Goal: Contribute content: Add original content to the website for others to see

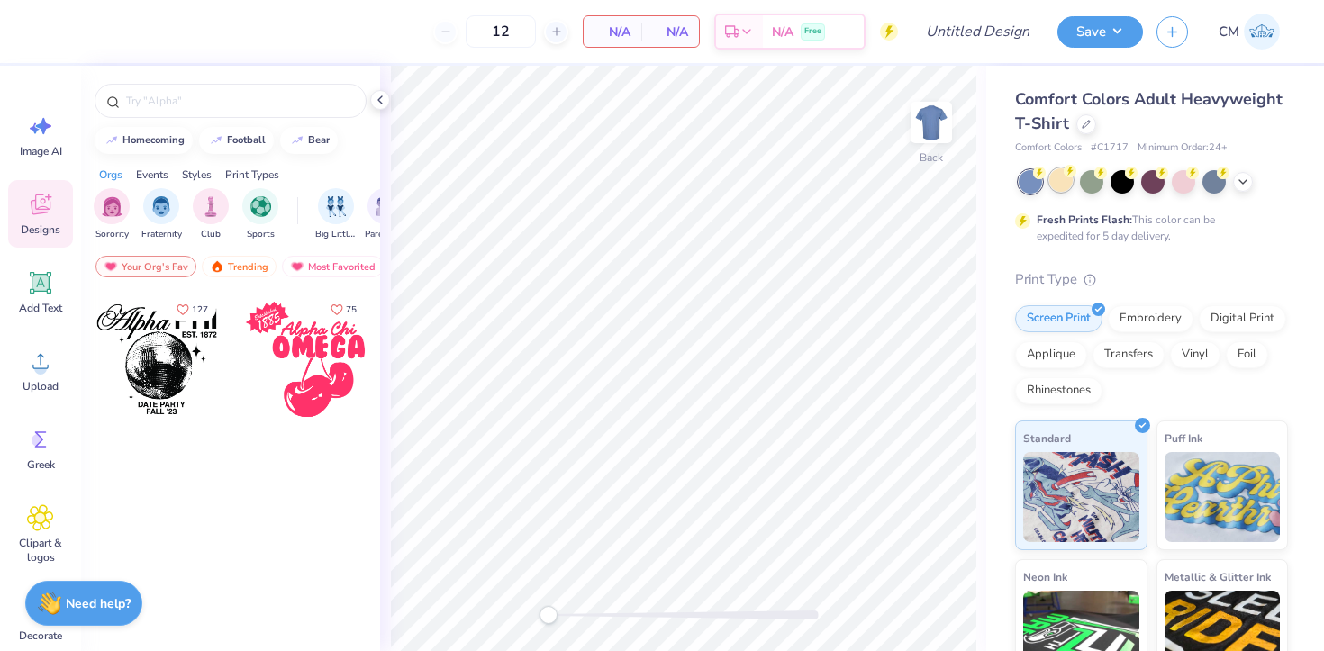
click at [1051, 182] on div at bounding box center [1061, 179] width 23 height 23
click at [1248, 177] on icon at bounding box center [1243, 180] width 14 height 14
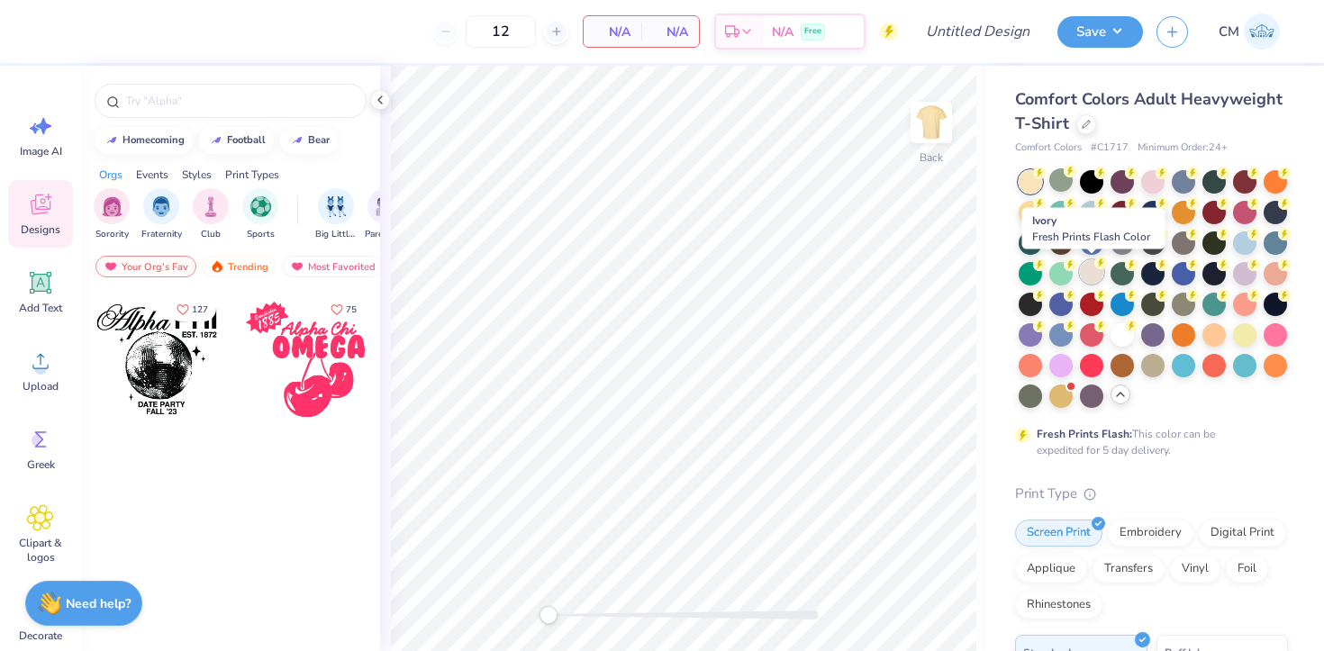
click at [1094, 265] on div at bounding box center [1091, 271] width 23 height 23
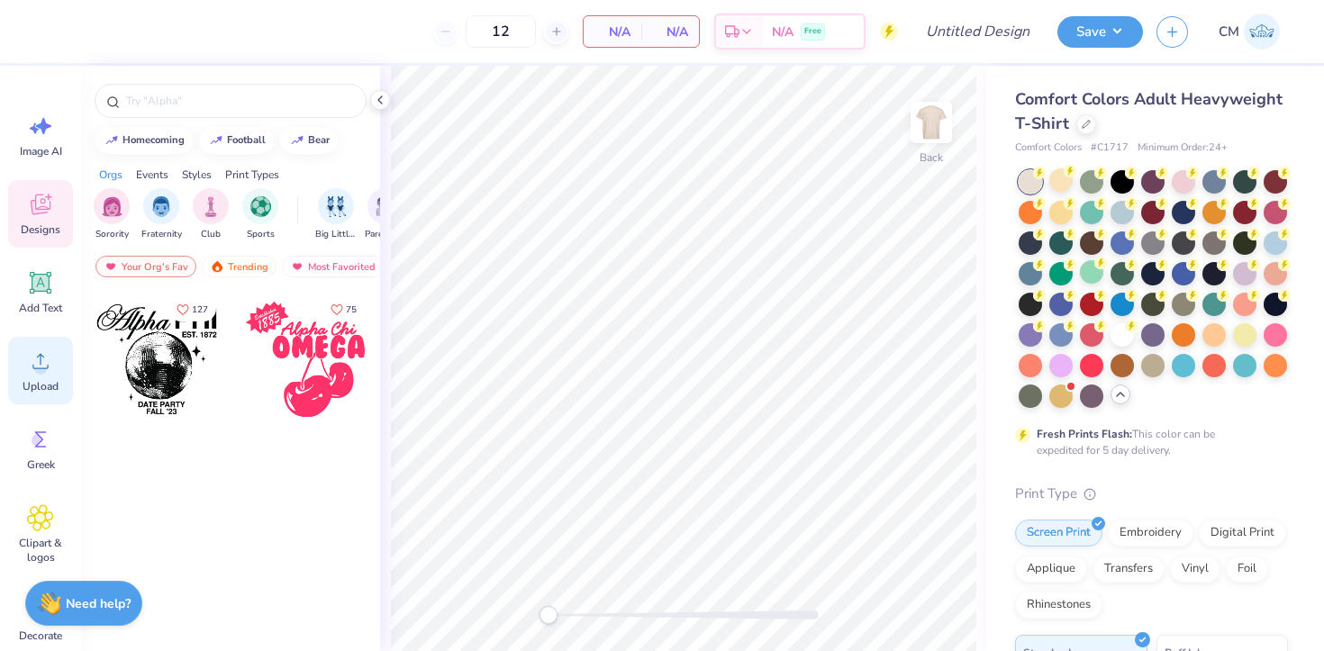
click at [37, 353] on icon at bounding box center [40, 361] width 27 height 27
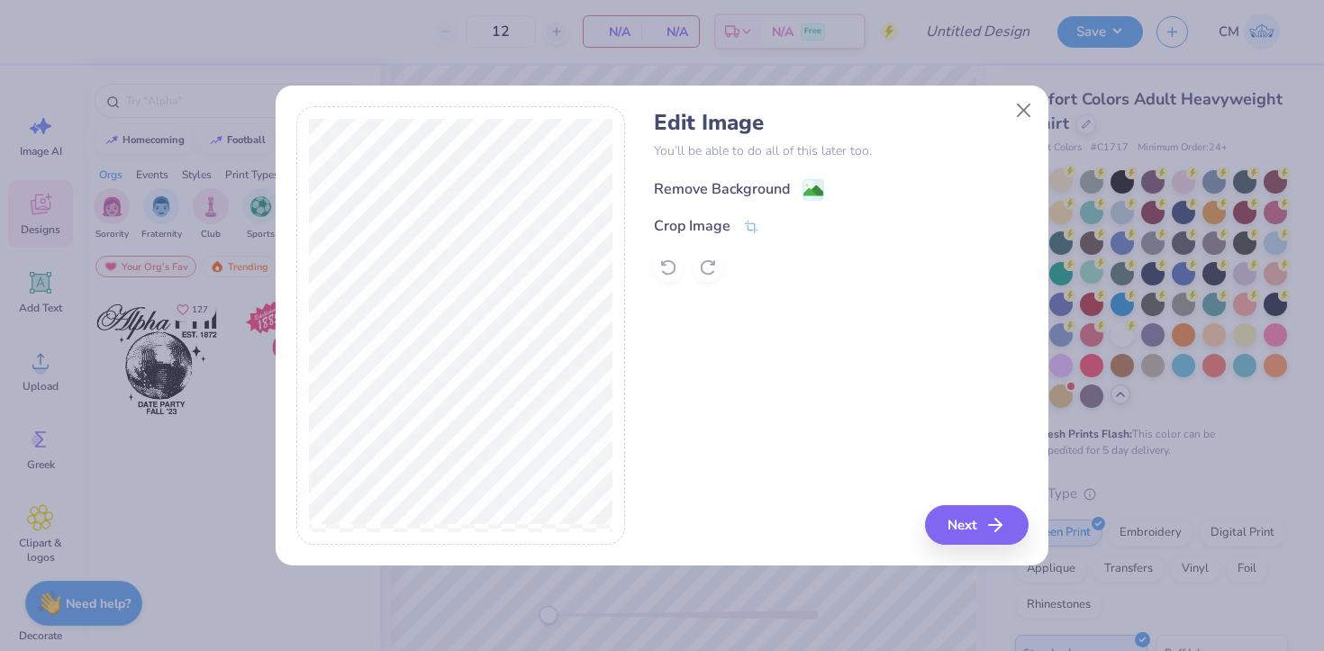
click at [810, 189] on image at bounding box center [814, 191] width 20 height 20
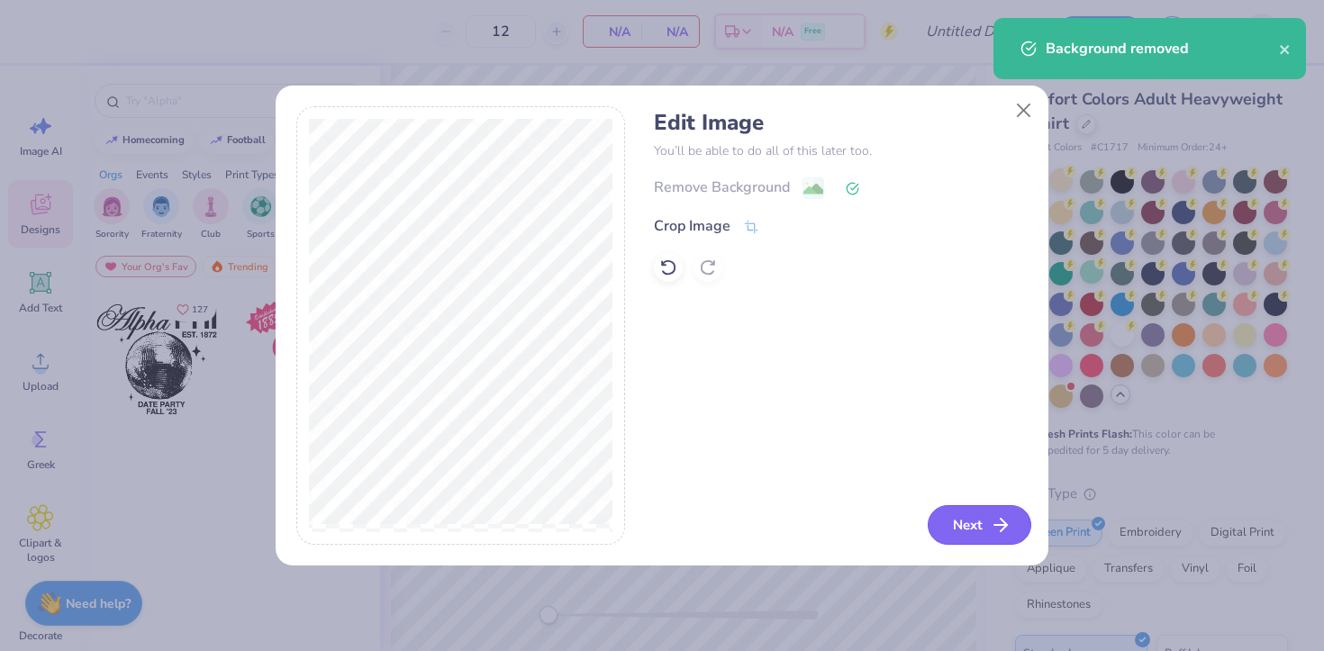
click at [990, 523] on icon "button" at bounding box center [1001, 525] width 22 height 22
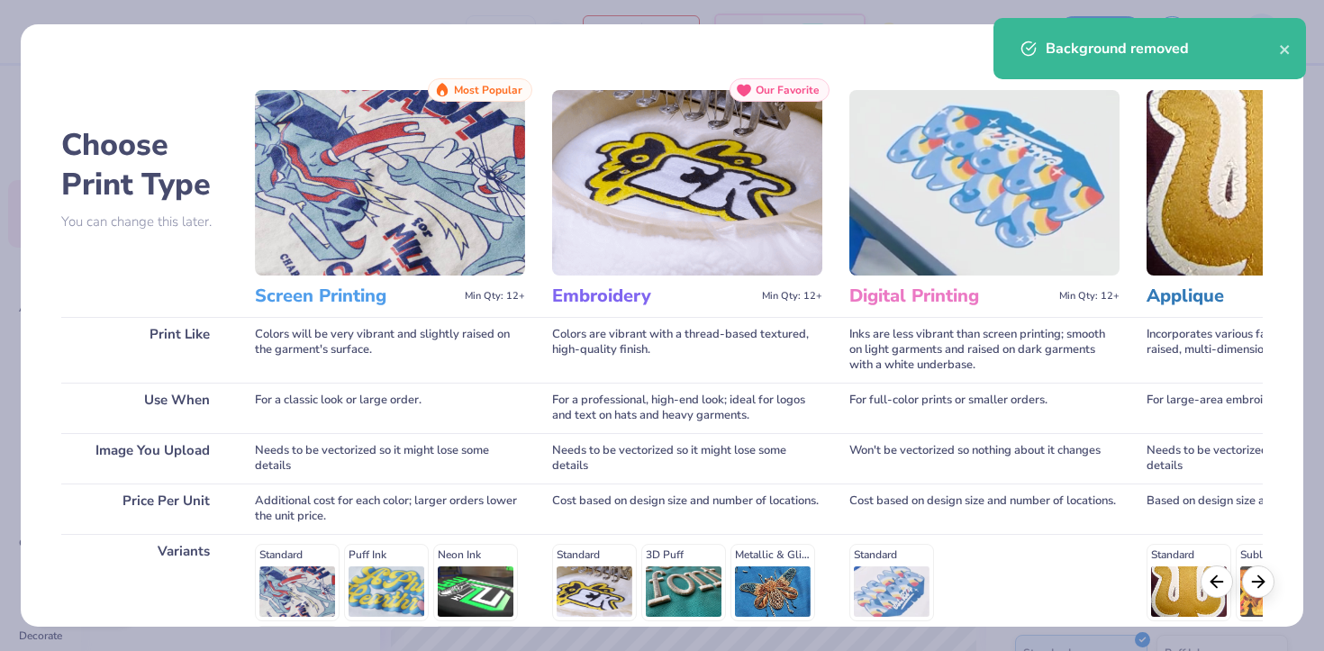
scroll to position [247, 0]
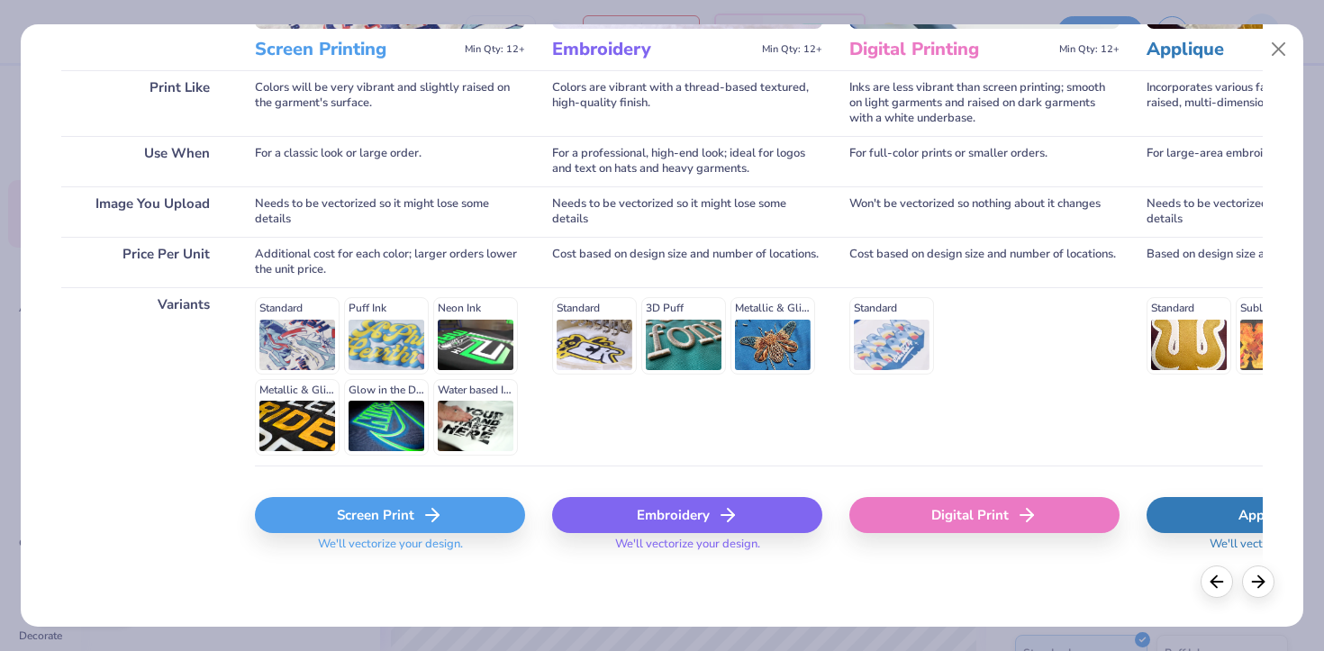
click at [369, 518] on div "Screen Print" at bounding box center [390, 515] width 270 height 36
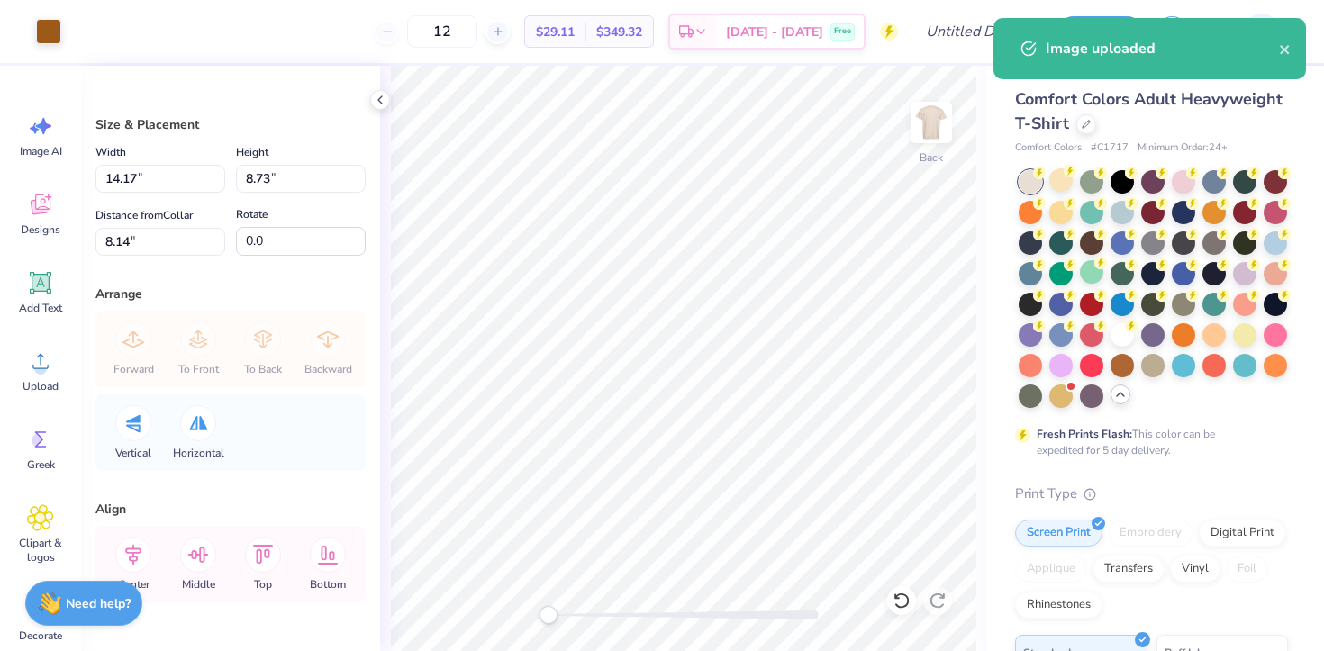
type input "6.77"
type input "4.17"
type input "12.69"
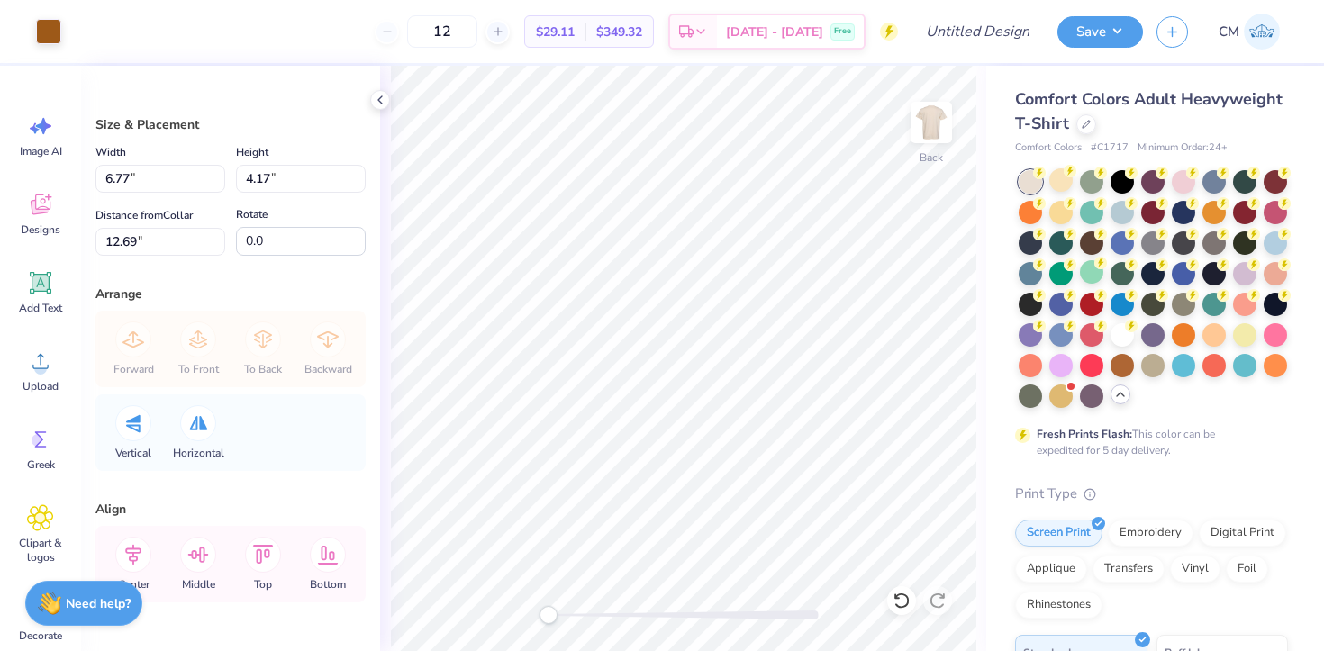
type input "5.94"
type input "3.66"
type input "13.20"
type input "4.43"
type input "2.73"
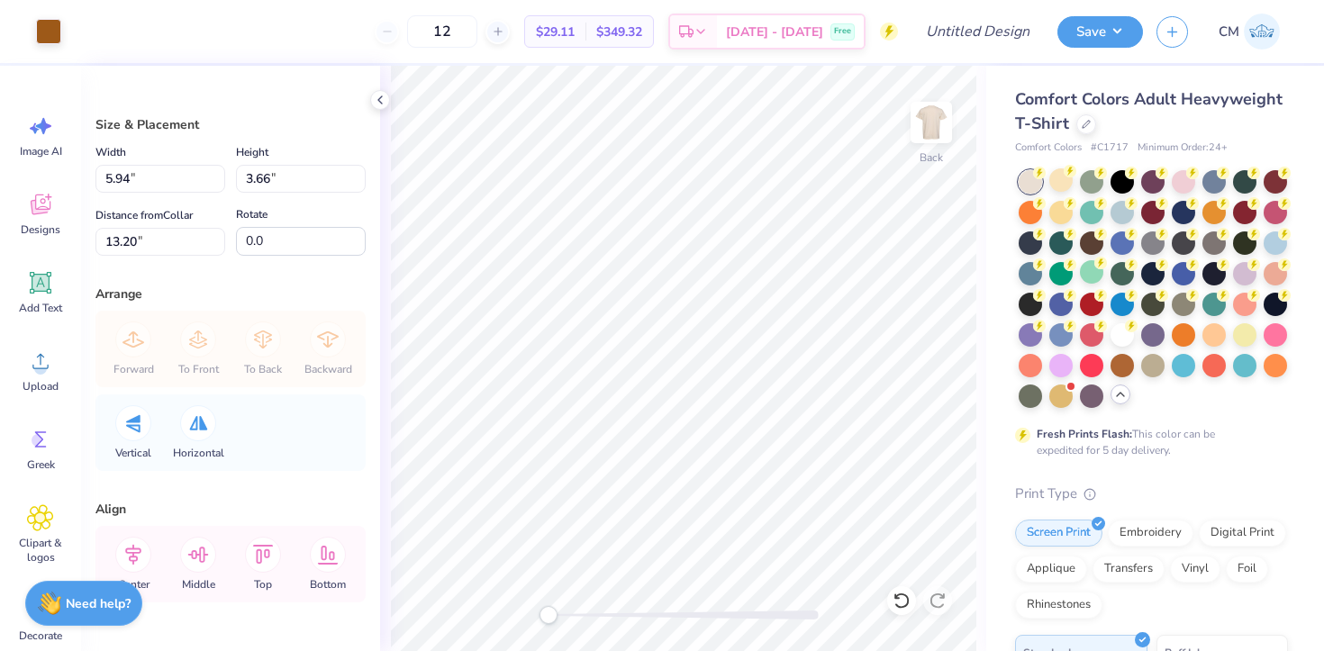
type input "3.94"
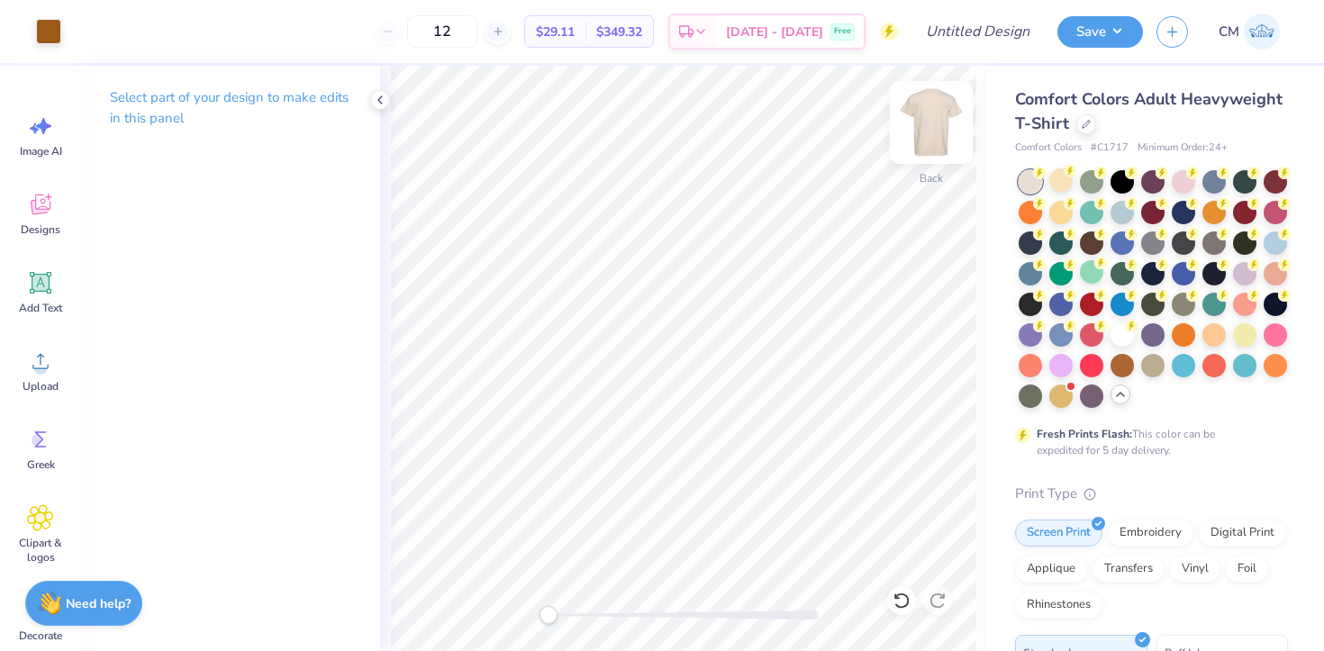
click at [923, 140] on img at bounding box center [932, 122] width 72 height 72
click at [35, 344] on div "Upload" at bounding box center [40, 371] width 65 height 68
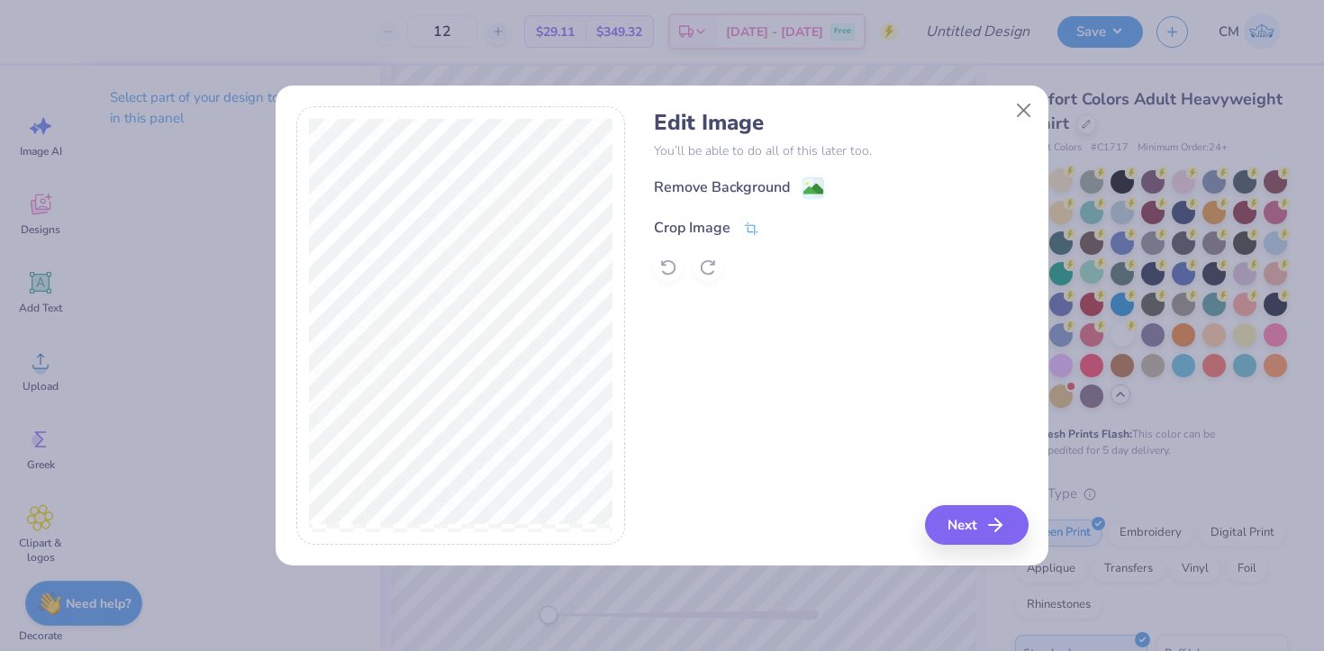
click at [752, 219] on span at bounding box center [751, 228] width 16 height 22
click at [777, 227] on icon at bounding box center [782, 226] width 11 height 11
click at [818, 187] on image at bounding box center [814, 191] width 20 height 20
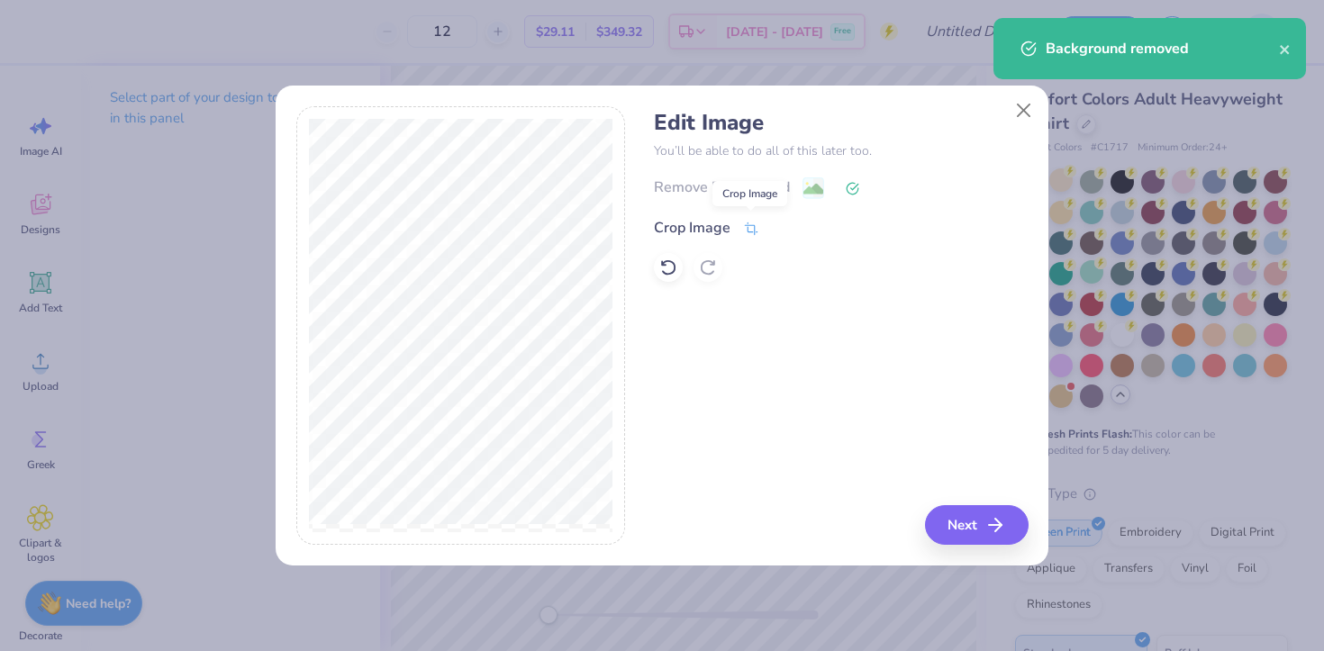
click at [756, 222] on icon at bounding box center [751, 229] width 16 height 16
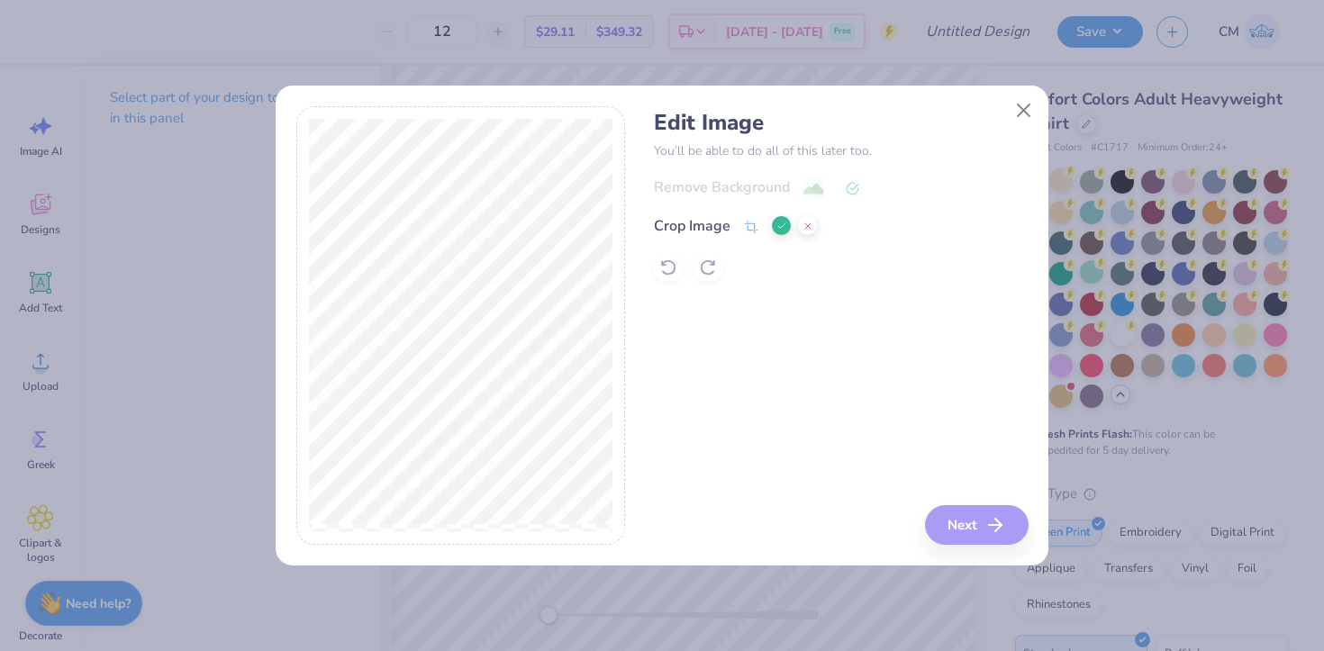
click at [780, 223] on icon at bounding box center [782, 226] width 11 height 11
click at [748, 232] on icon at bounding box center [751, 229] width 16 height 16
click at [777, 228] on icon at bounding box center [782, 226] width 11 height 11
click at [963, 513] on button "Next" at bounding box center [980, 525] width 104 height 40
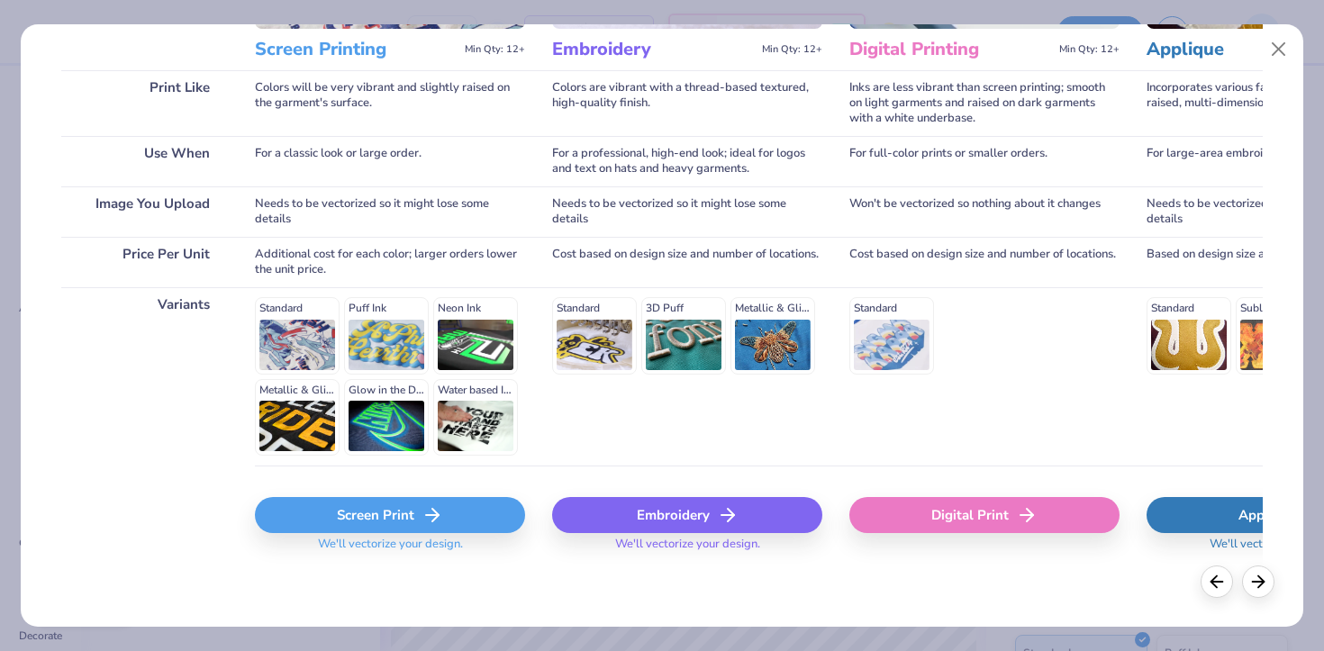
click at [413, 522] on div "Screen Print" at bounding box center [390, 515] width 270 height 36
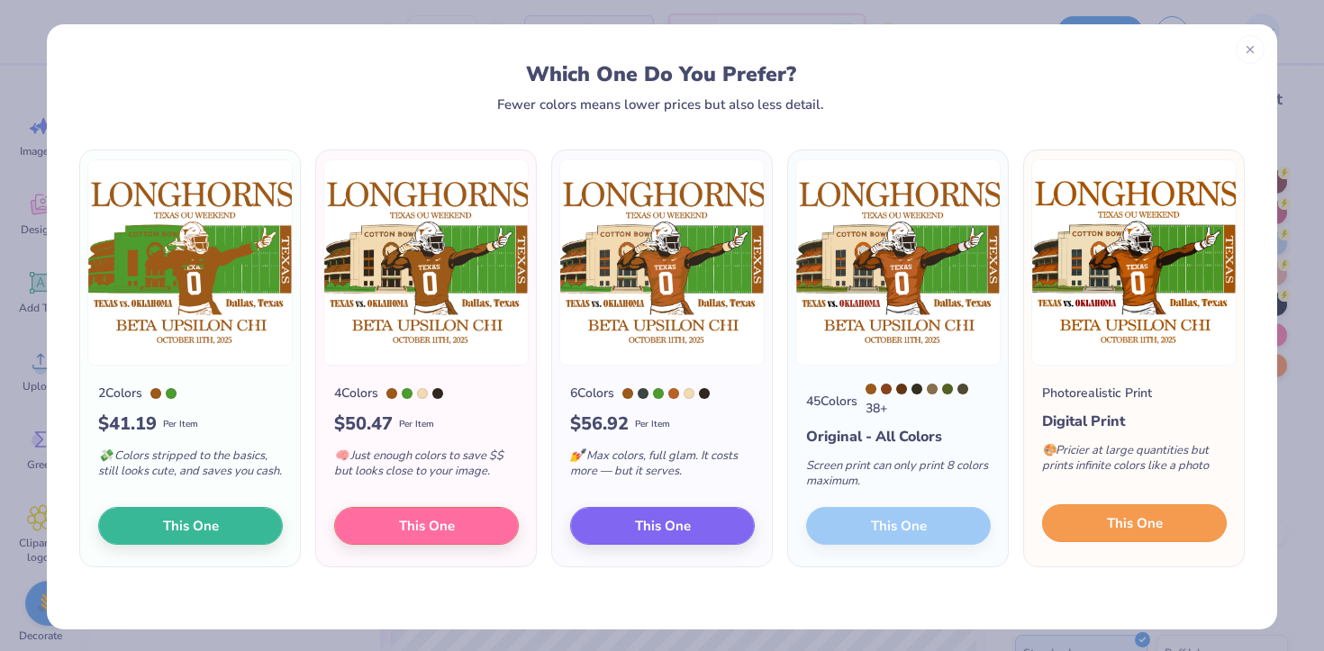
click at [1085, 527] on button "This One" at bounding box center [1134, 524] width 185 height 38
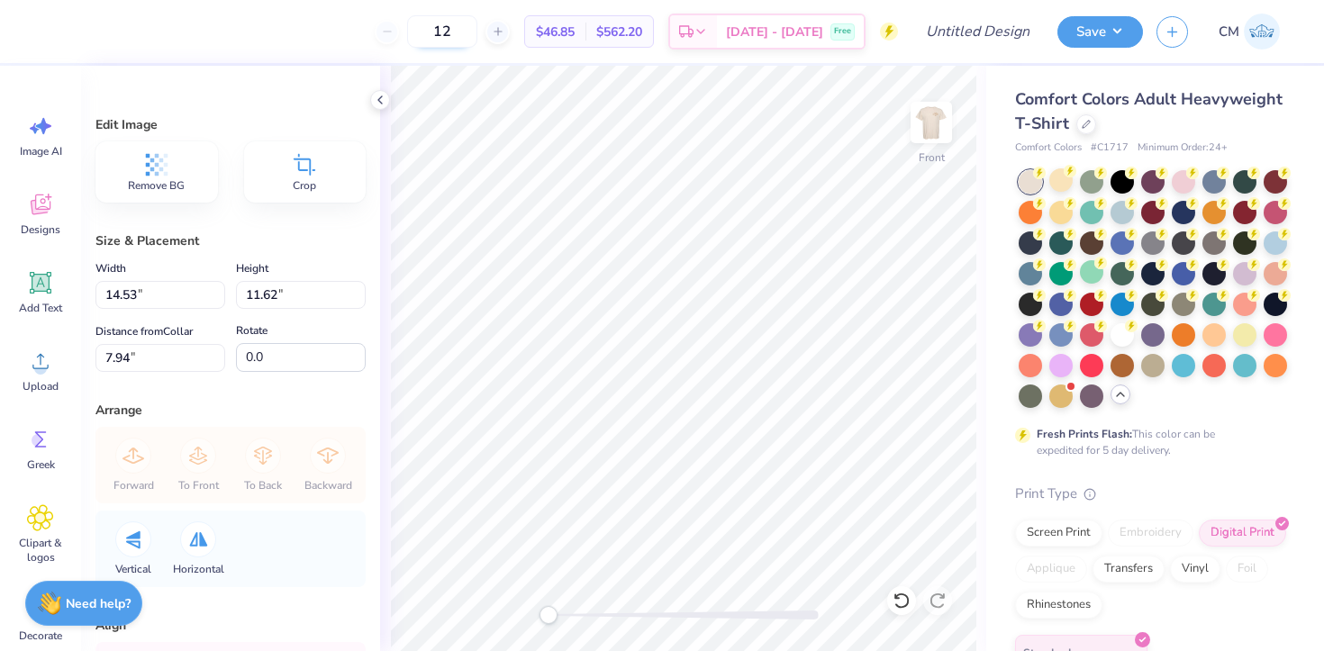
drag, startPoint x: 493, startPoint y: 42, endPoint x: 447, endPoint y: 42, distance: 45.9
click at [447, 42] on input "12" at bounding box center [442, 31] width 70 height 32
type input "1"
type input "100"
click at [382, 96] on polyline at bounding box center [380, 99] width 4 height 7
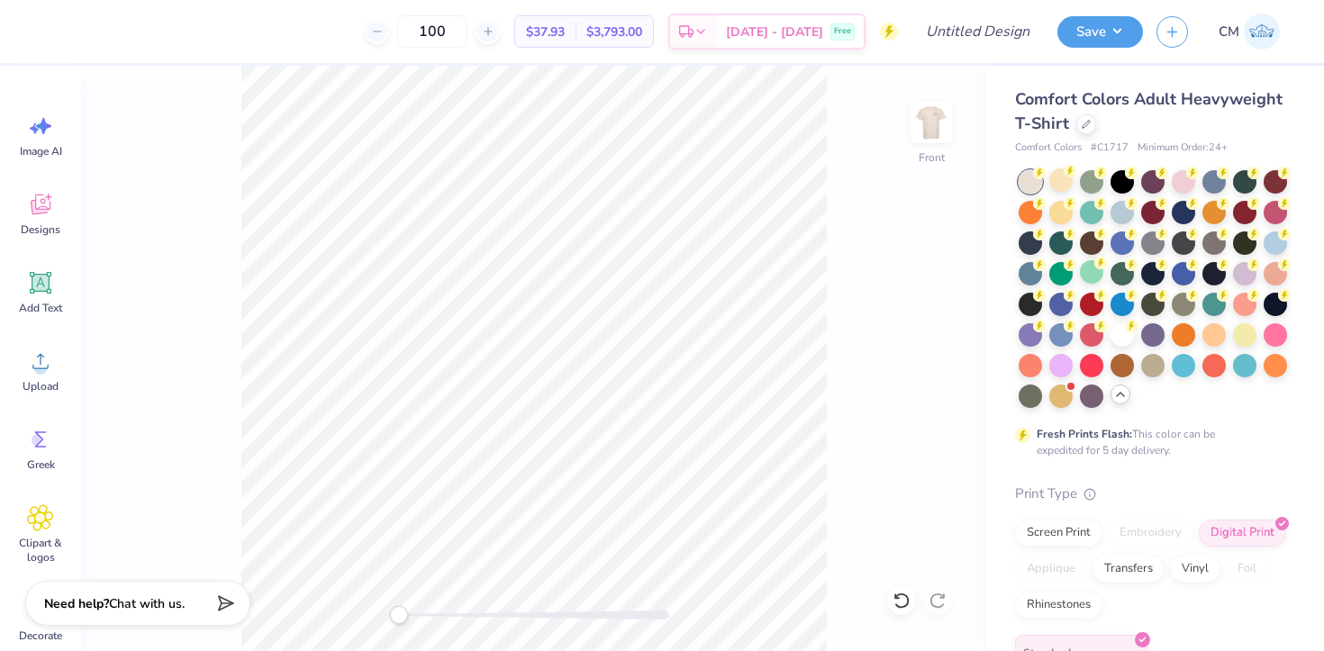
type input "4.33"
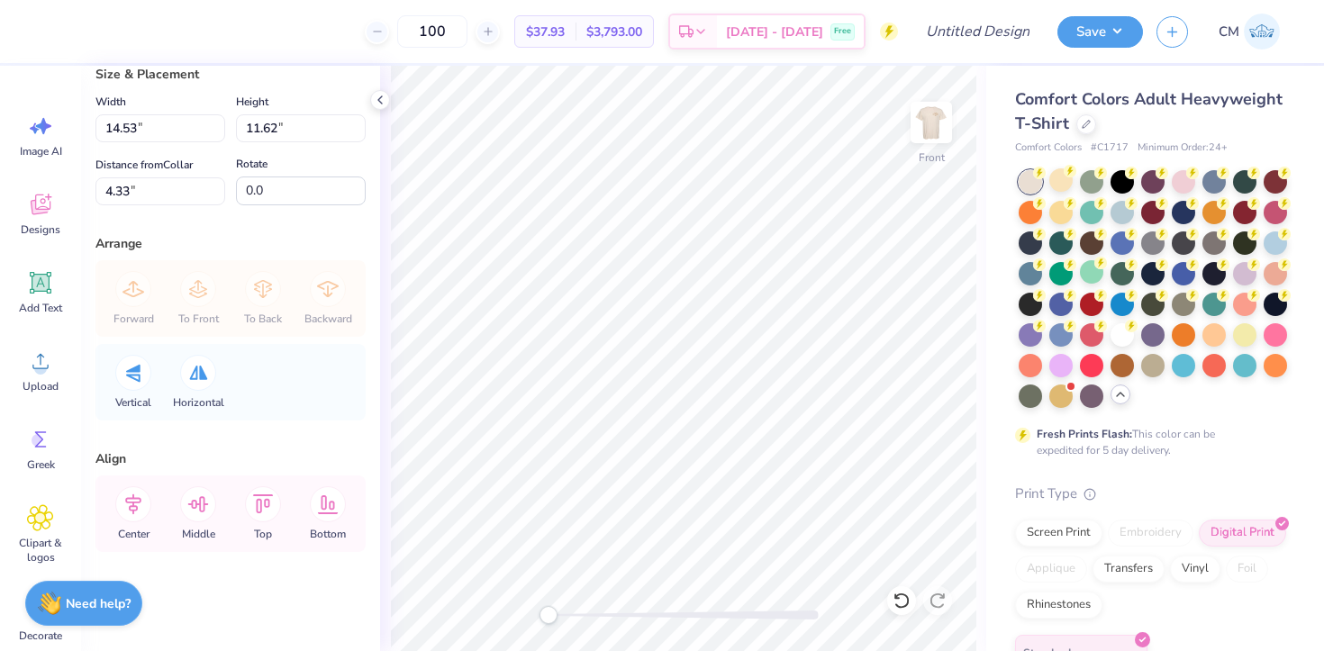
scroll to position [0, 0]
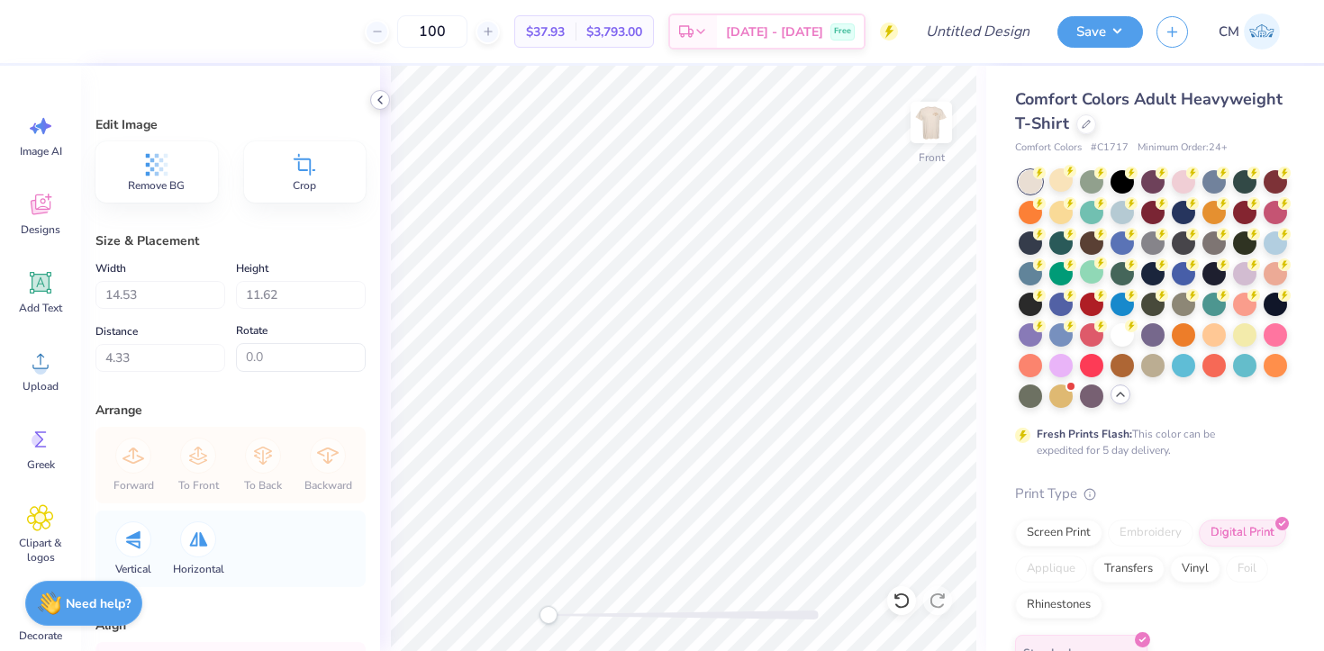
click at [377, 99] on icon at bounding box center [380, 100] width 14 height 14
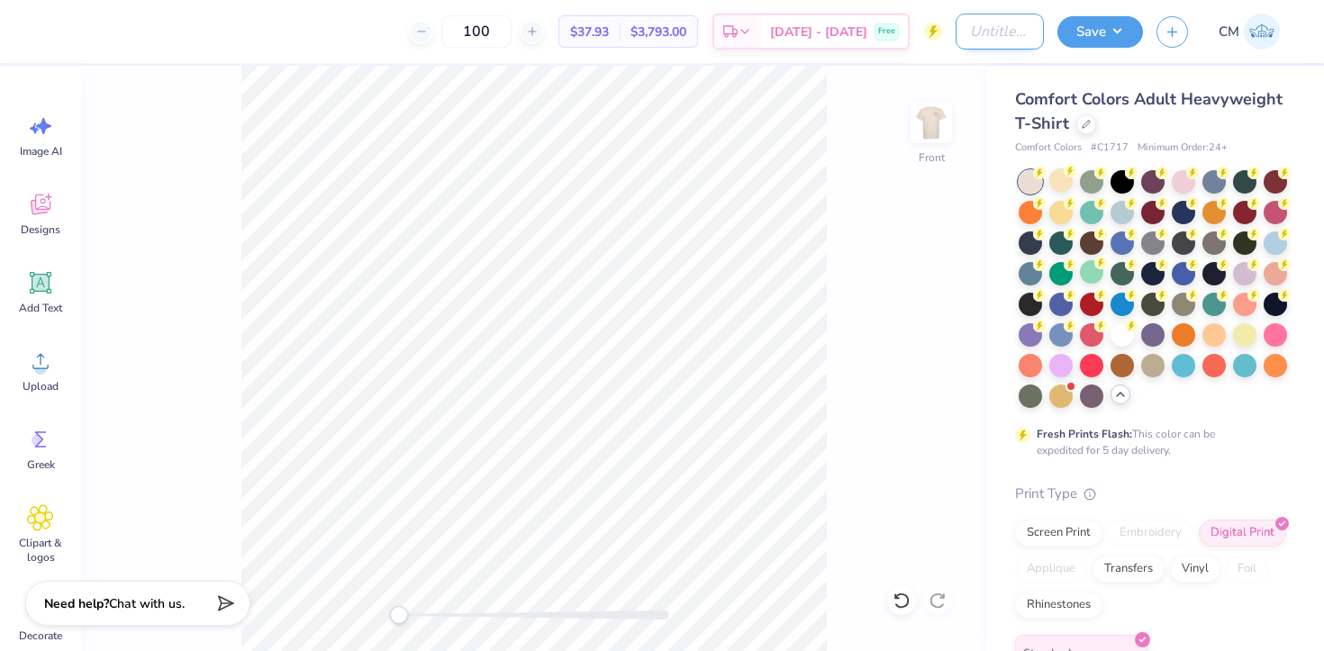
click at [973, 21] on input "Design Title" at bounding box center [1000, 32] width 88 height 36
click at [991, 35] on input "BYX tx ou artteam" at bounding box center [1000, 32] width 88 height 36
type input "BYX tx ou art team"
click at [1101, 27] on button "Save" at bounding box center [1101, 30] width 86 height 32
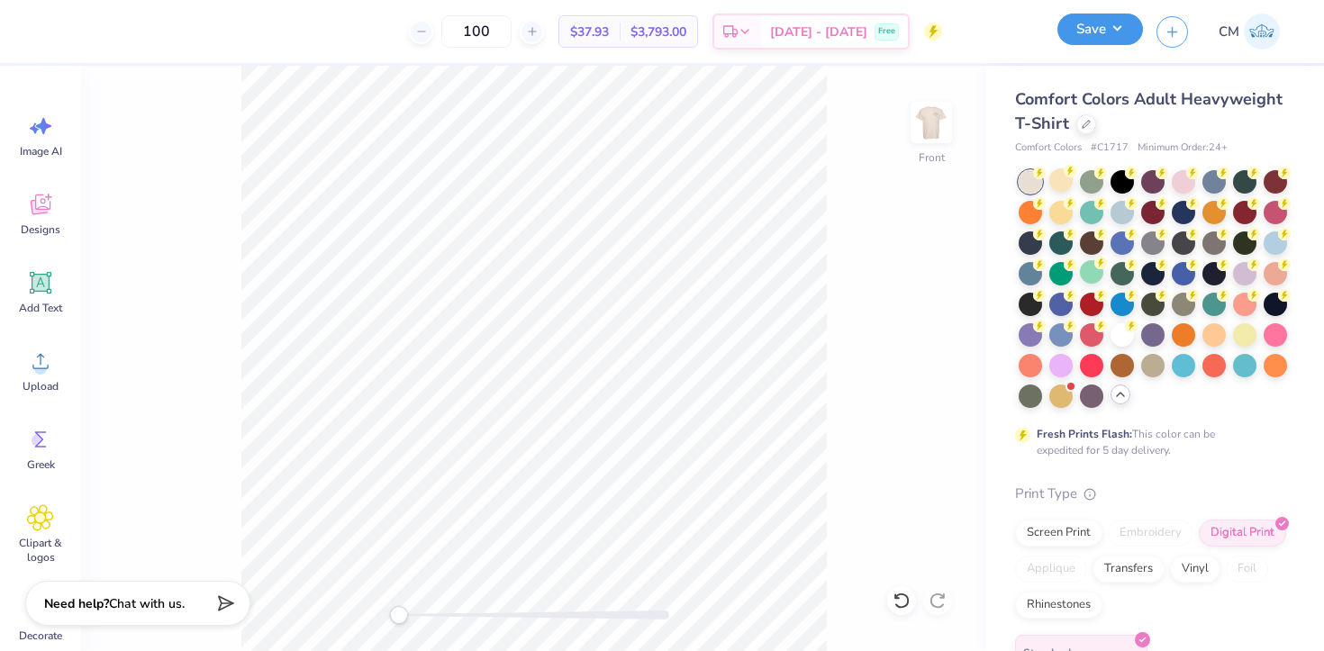
scroll to position [0, 0]
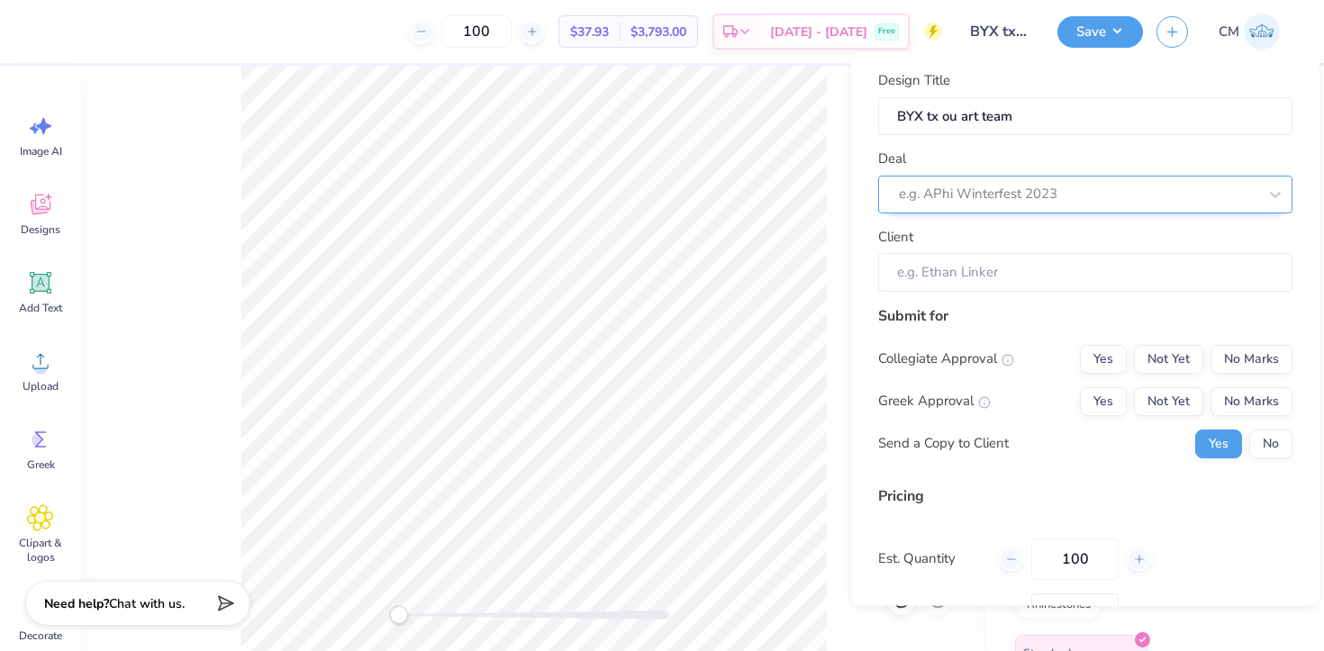
click at [1094, 200] on div at bounding box center [1078, 194] width 359 height 24
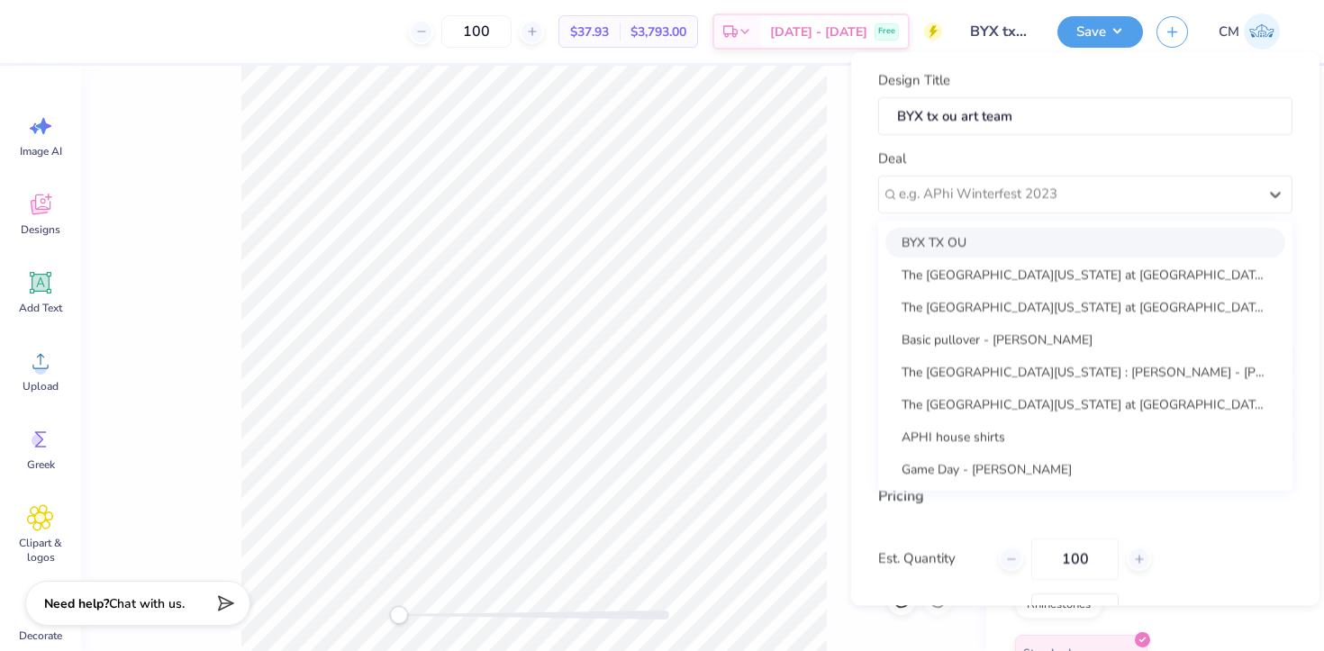
click at [1065, 244] on div "BYX TX OU" at bounding box center [1086, 242] width 400 height 30
type input "Noah Wright"
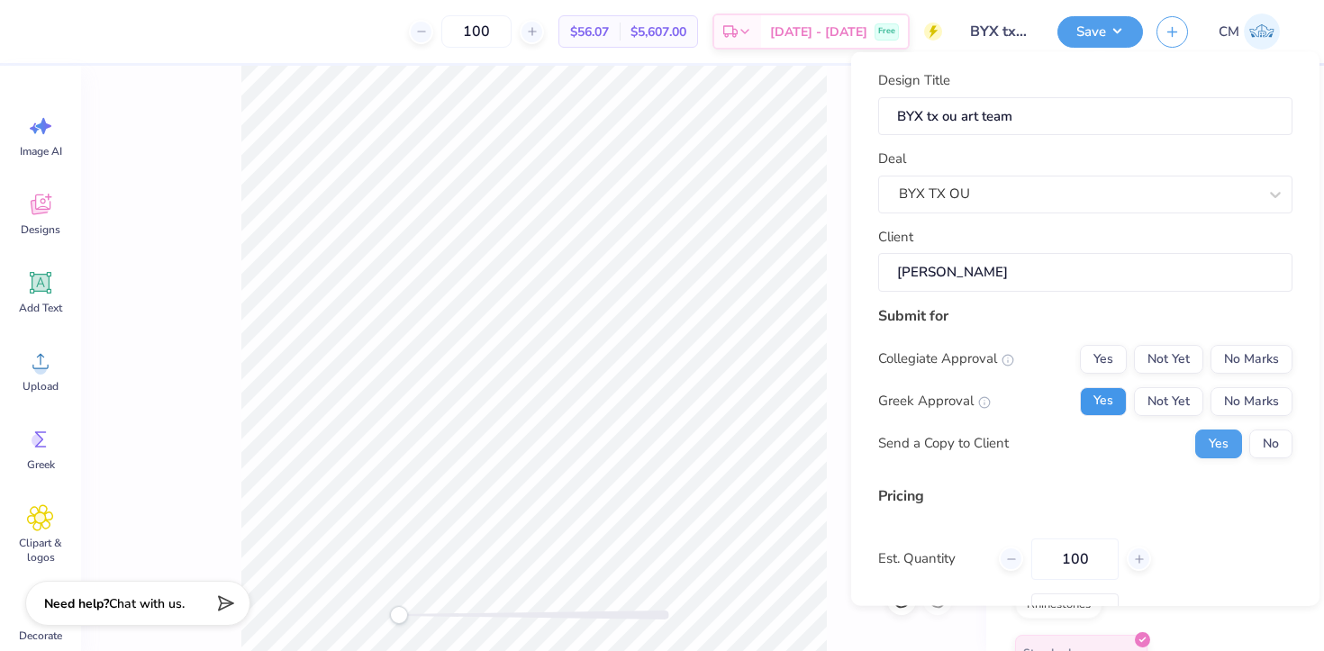
click at [1106, 401] on button "Yes" at bounding box center [1103, 401] width 47 height 29
click at [1233, 368] on button "No Marks" at bounding box center [1252, 358] width 82 height 29
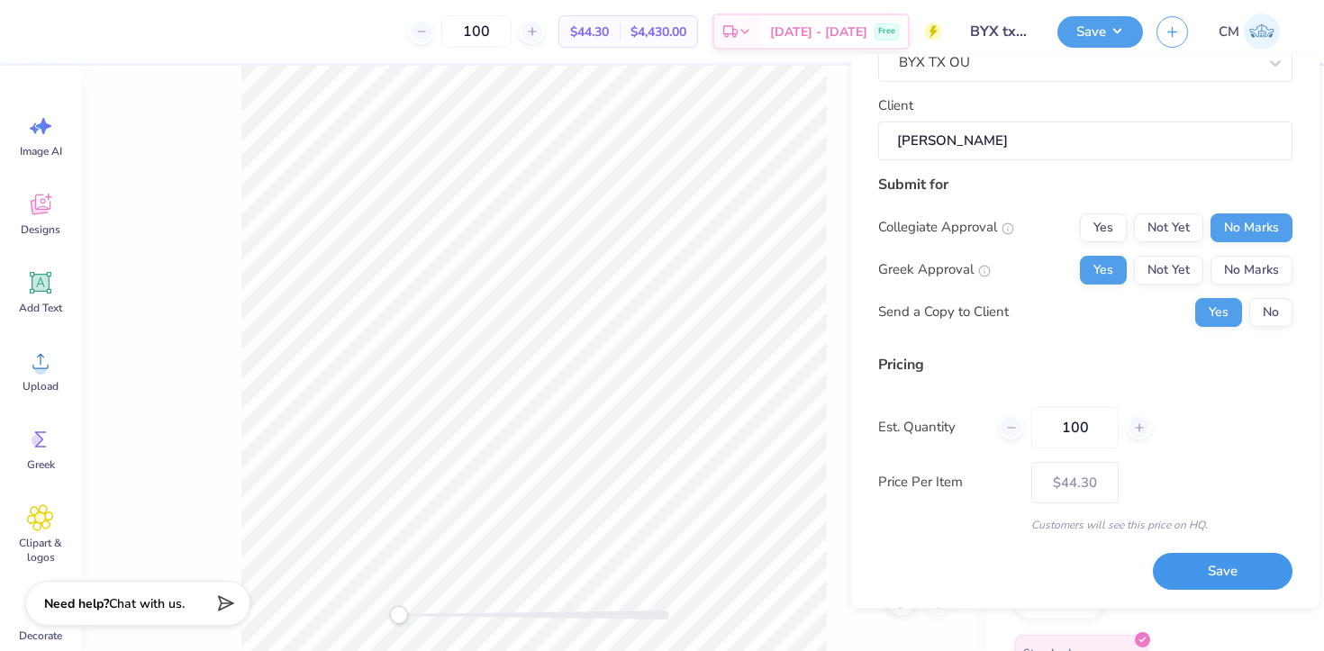
click at [1229, 565] on button "Save" at bounding box center [1223, 572] width 140 height 37
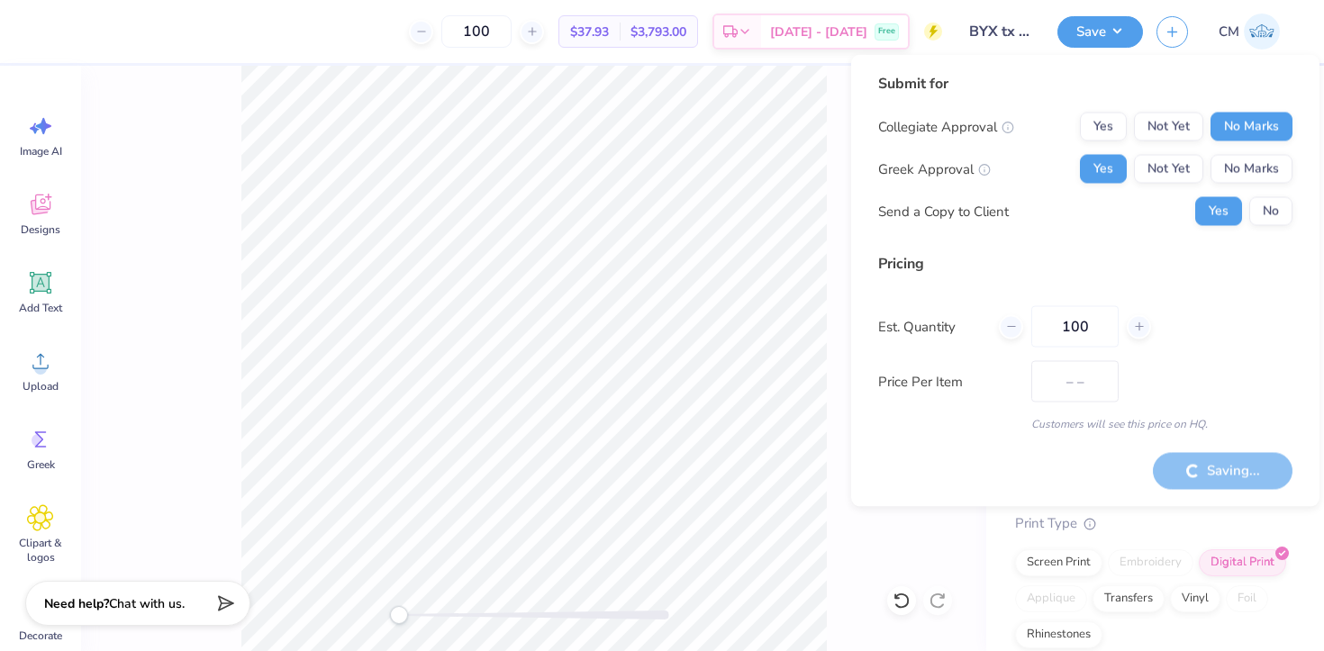
type input "$44.30"
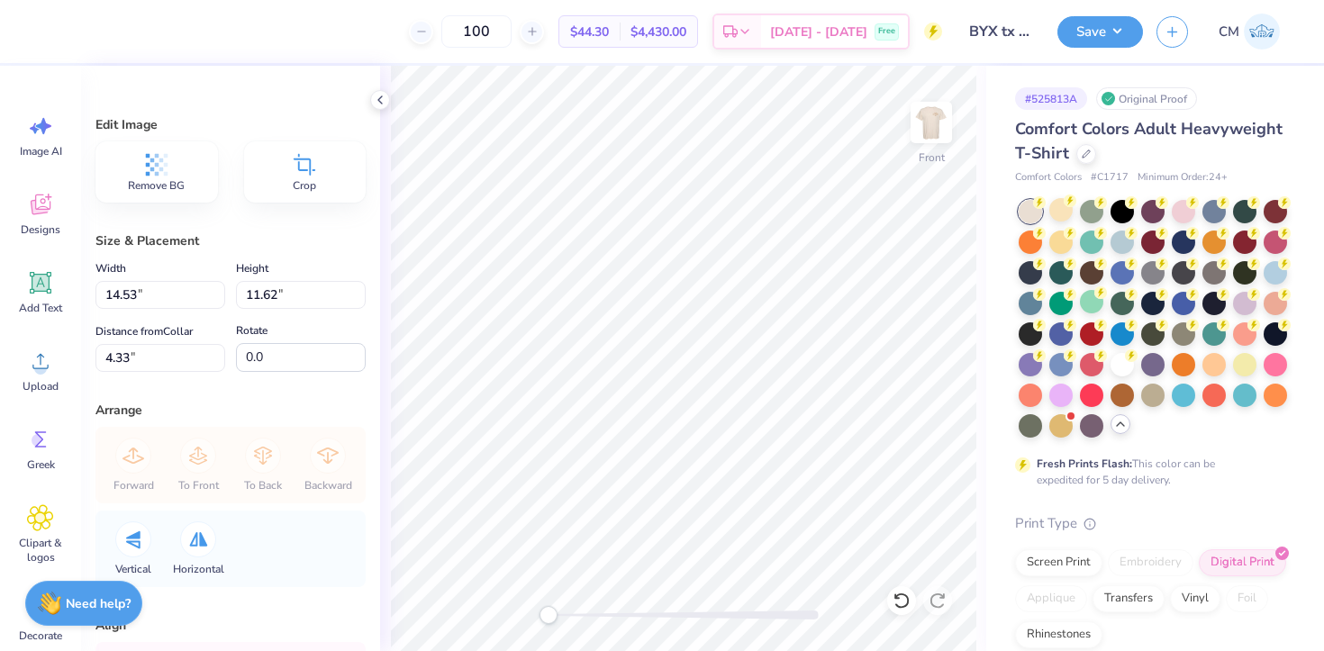
type input "13.94"
type input "11.15"
type input "4.17"
type input "13.52"
type input "10.81"
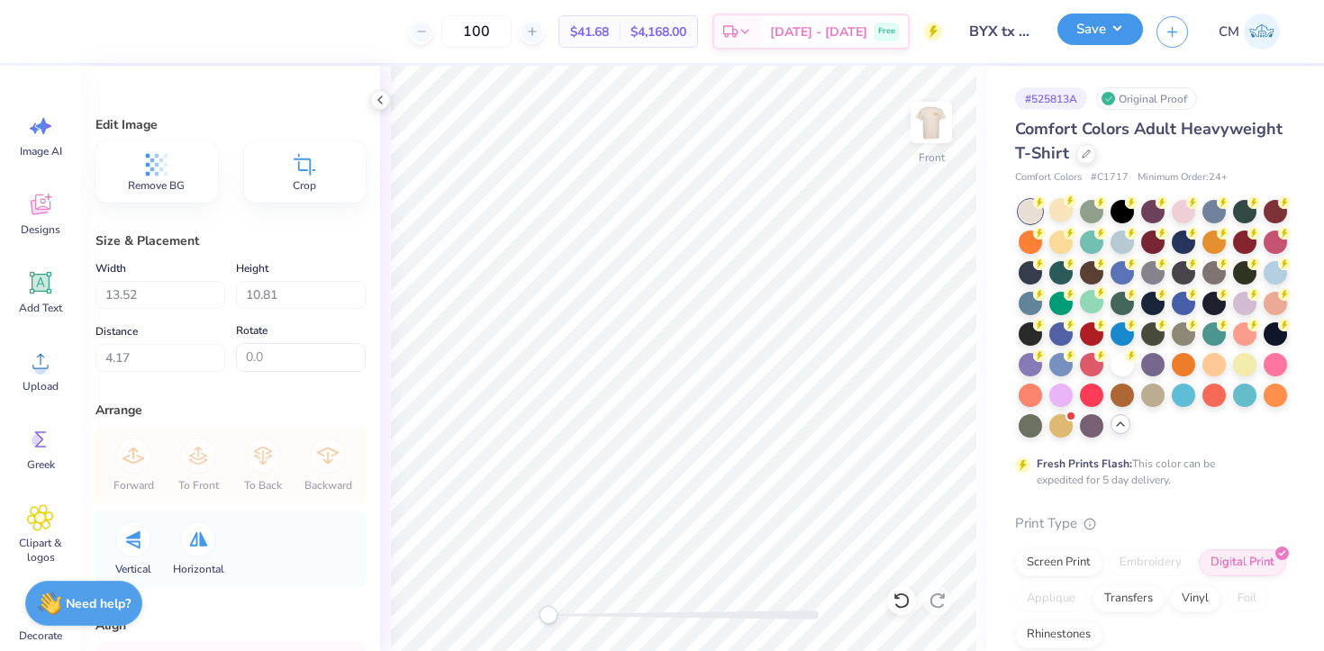
click at [1103, 25] on button "Save" at bounding box center [1101, 30] width 86 height 32
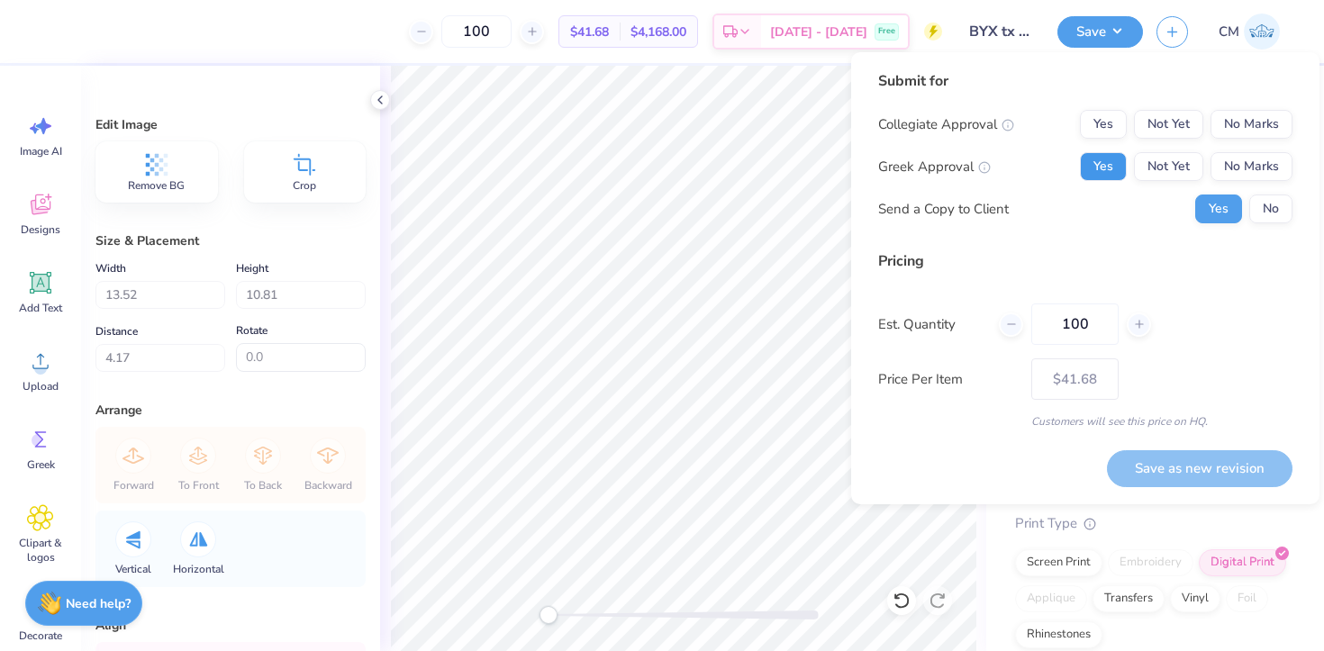
click at [1109, 176] on button "Yes" at bounding box center [1103, 166] width 47 height 29
click at [1245, 127] on button "No Marks" at bounding box center [1252, 124] width 82 height 29
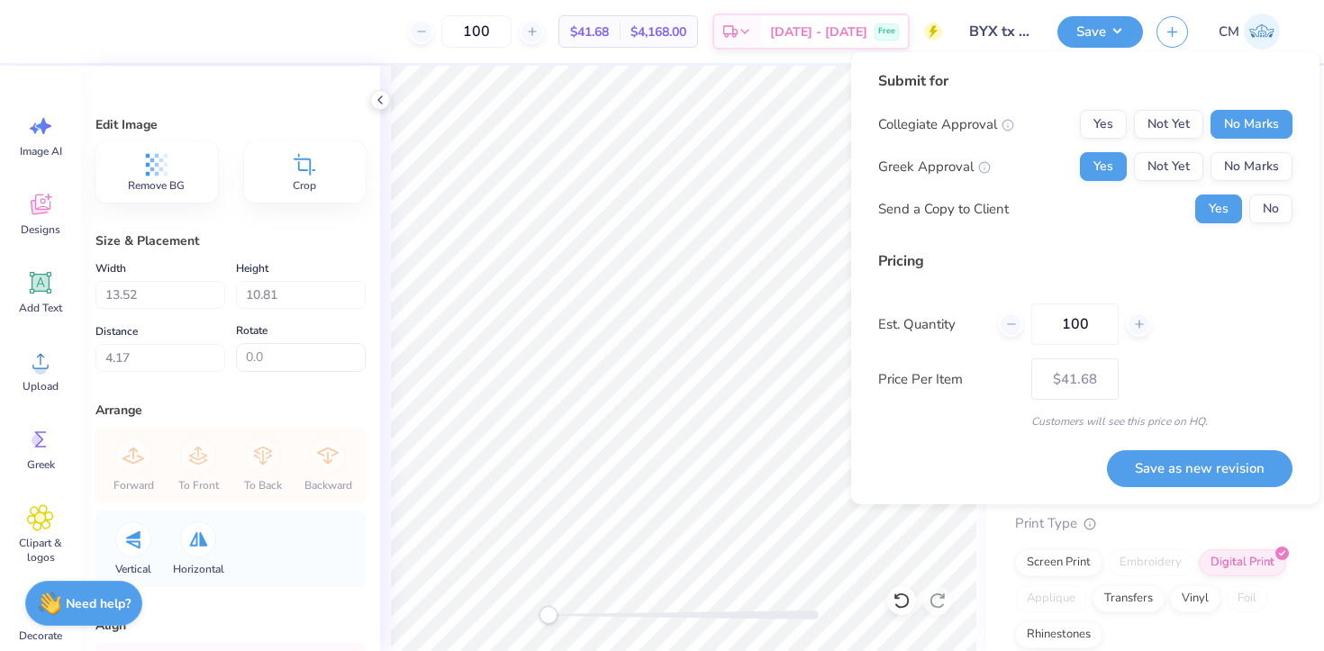
click at [1206, 466] on button "Save as new revision" at bounding box center [1200, 468] width 186 height 37
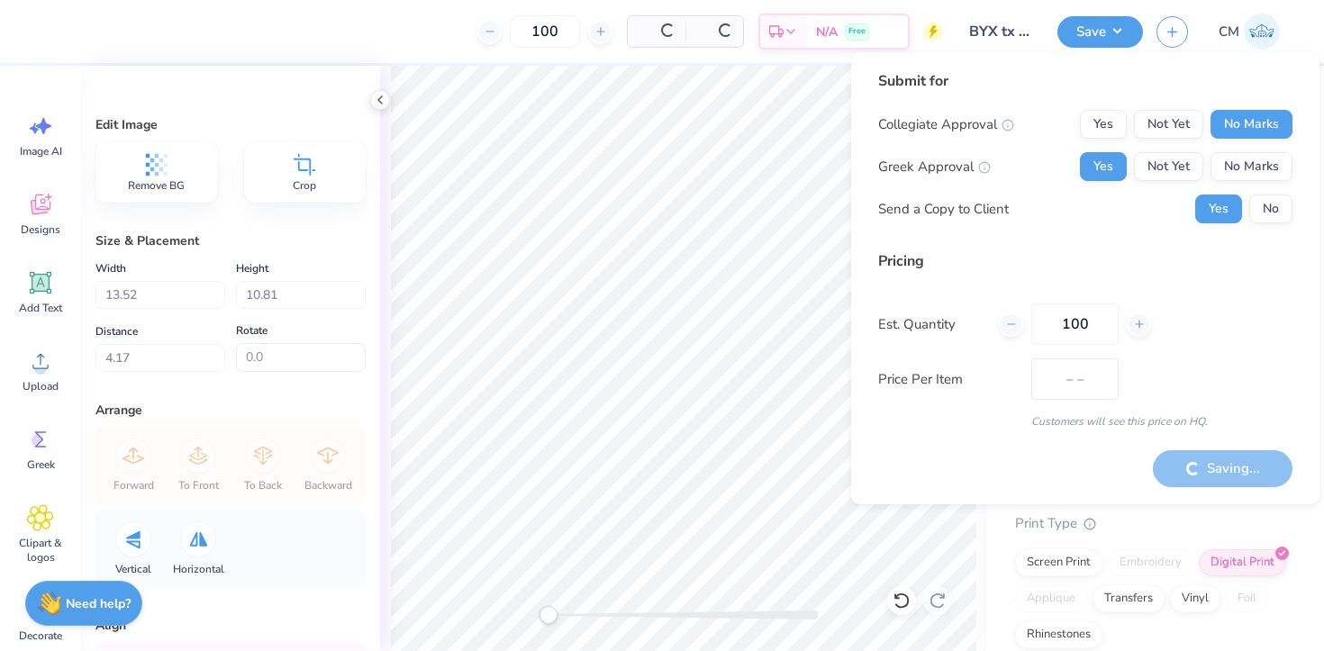
type input "$41.68"
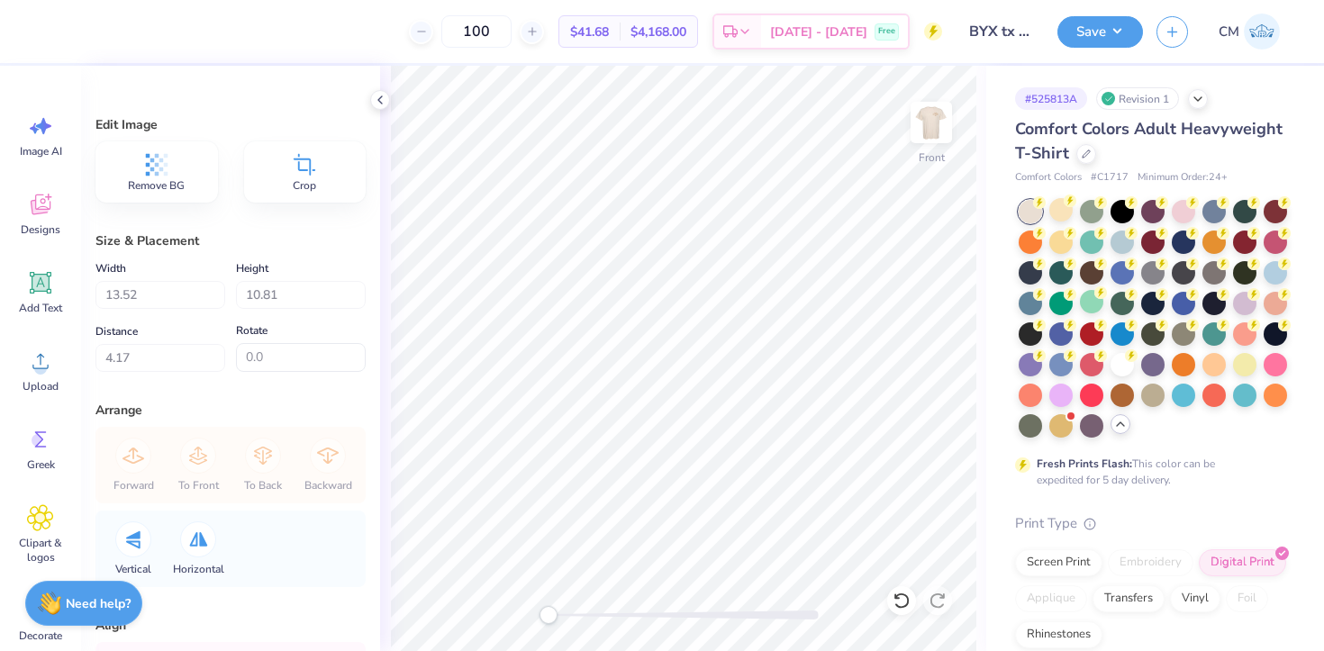
click at [1268, 16] on img at bounding box center [1262, 32] width 36 height 36
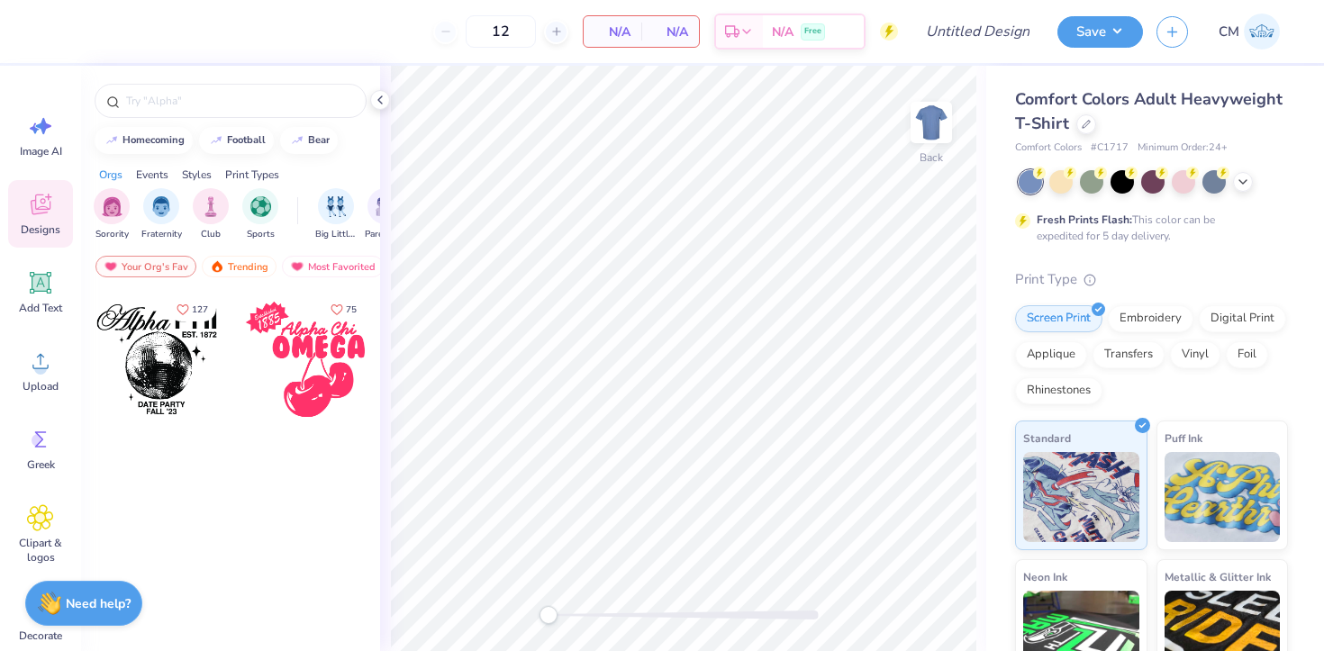
click at [1238, 198] on div "Fresh Prints Flash: This color can be expedited for 5 day delivery." at bounding box center [1151, 207] width 273 height 74
click at [1238, 176] on icon at bounding box center [1243, 180] width 14 height 14
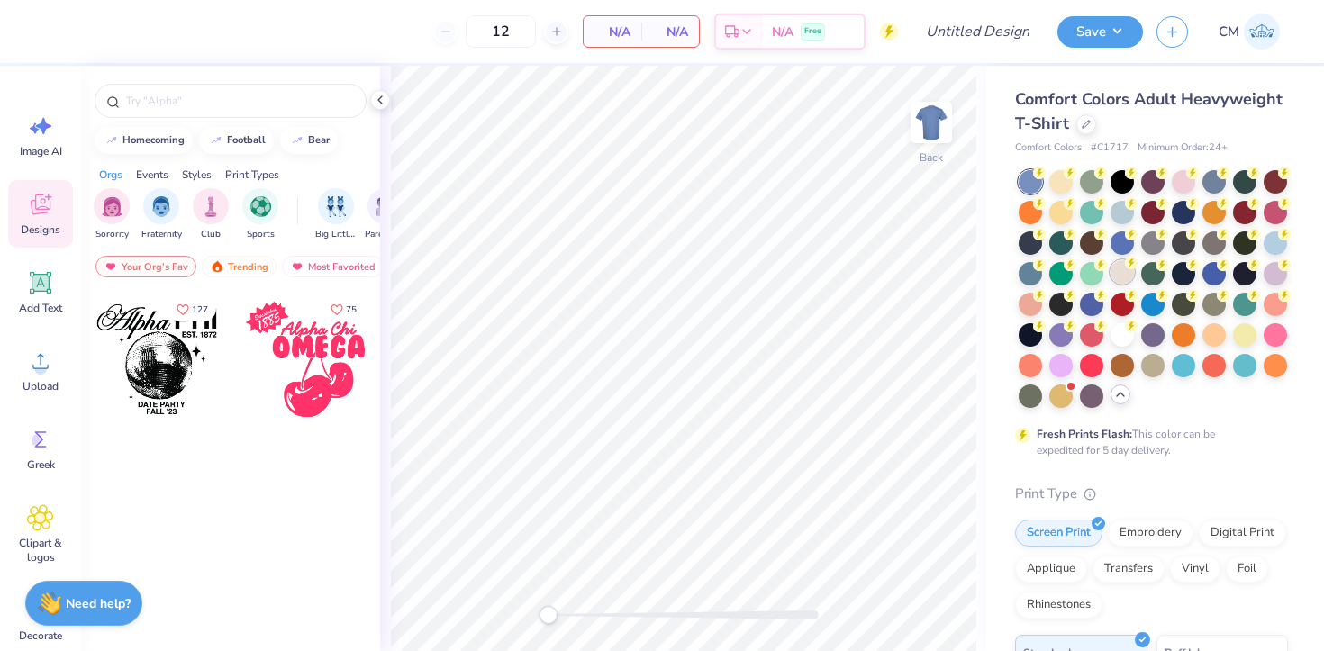
click at [1124, 276] on div at bounding box center [1122, 271] width 23 height 23
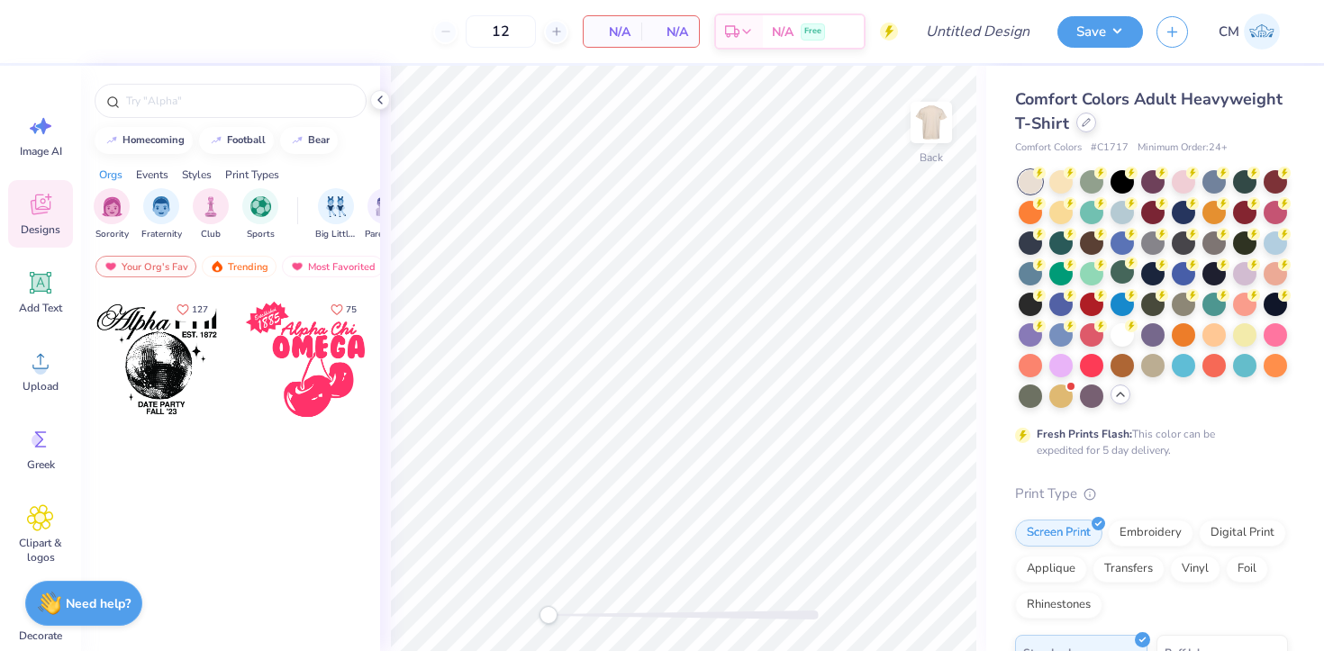
click at [1083, 126] on icon at bounding box center [1086, 122] width 7 height 7
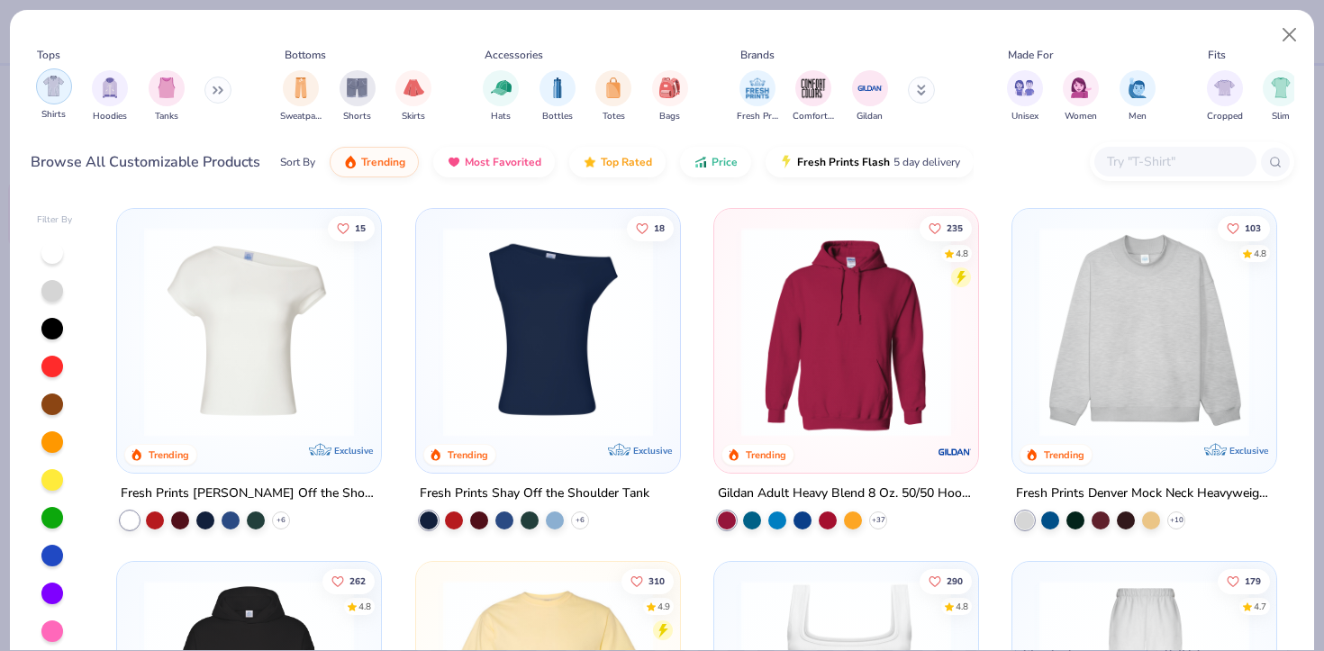
click at [48, 80] on img "filter for Shirts" at bounding box center [53, 86] width 21 height 21
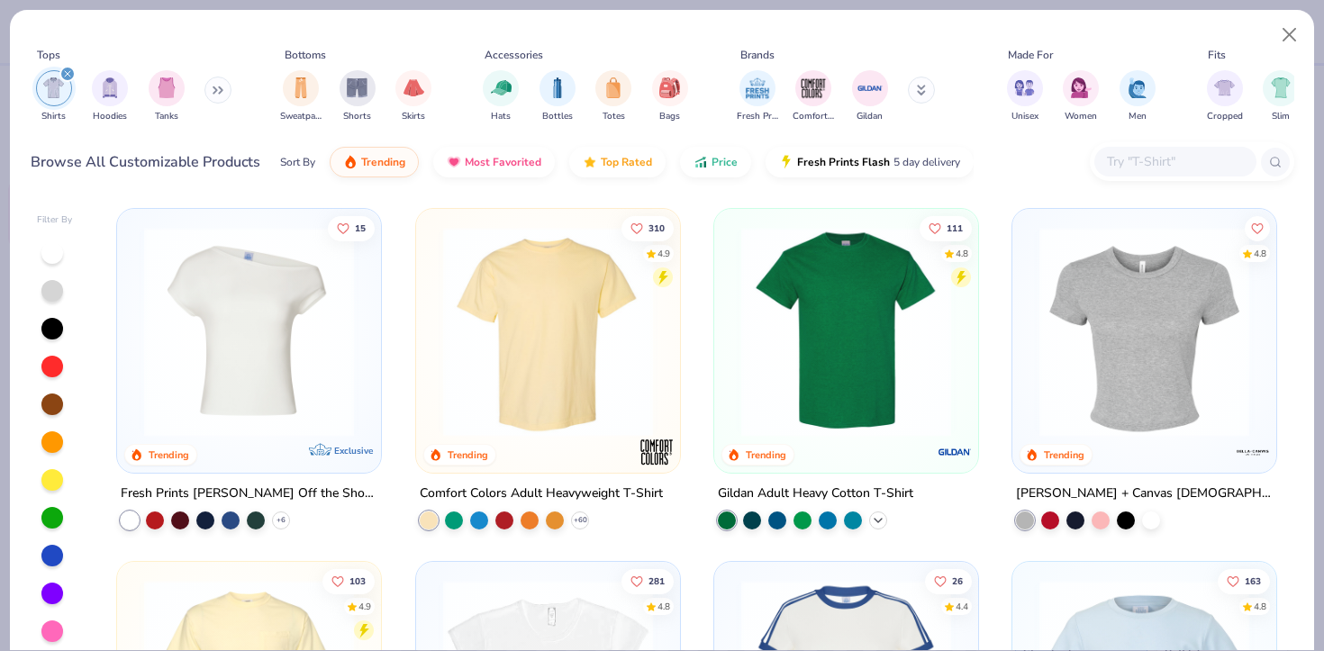
click at [878, 514] on icon at bounding box center [878, 521] width 14 height 14
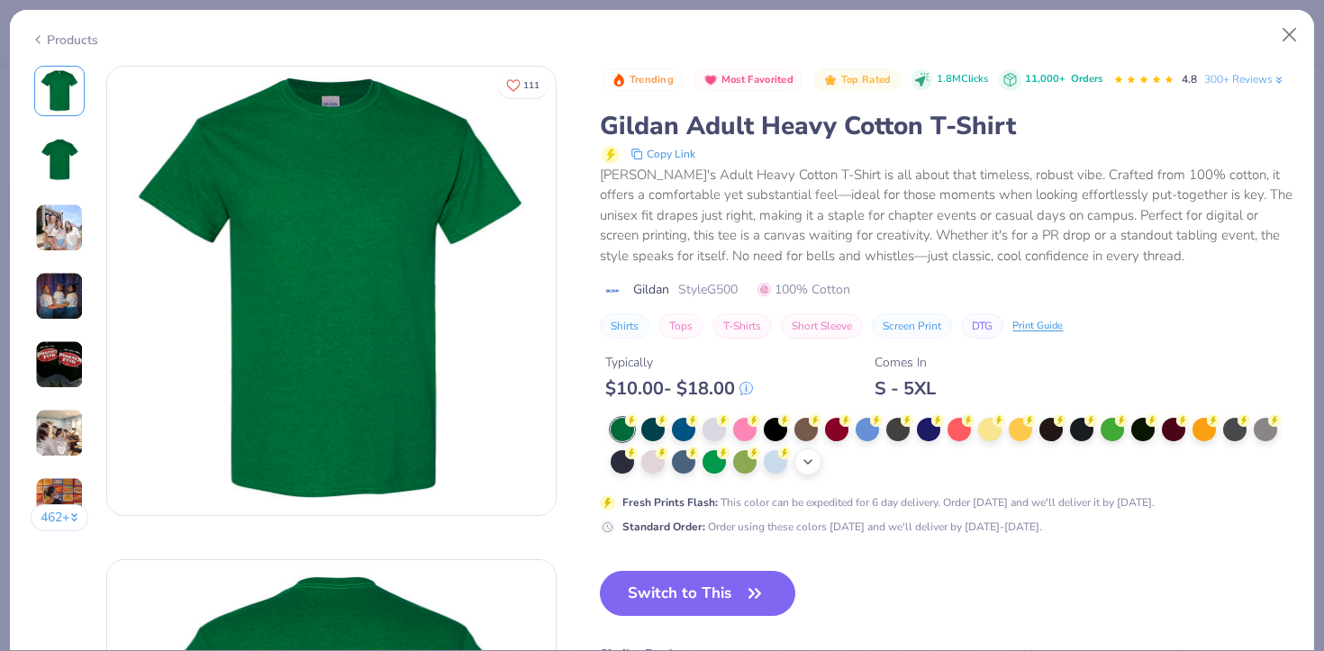
click at [811, 459] on icon at bounding box center [808, 462] width 14 height 14
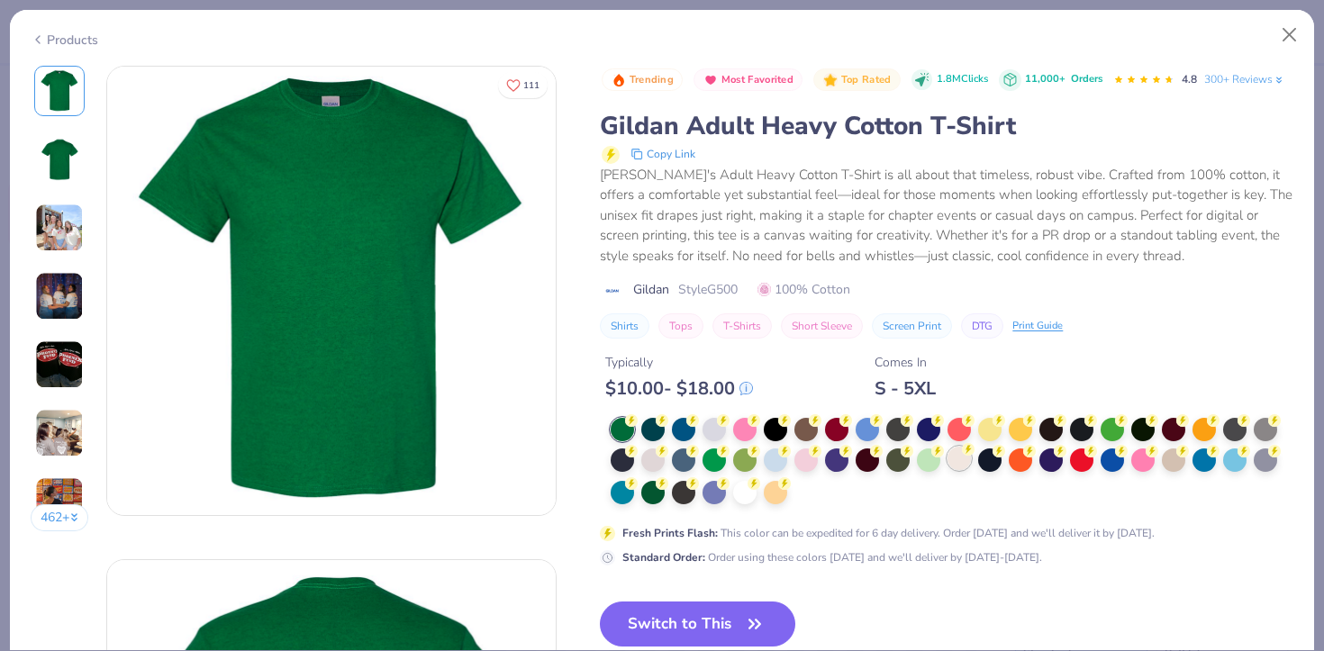
click at [952, 458] on div at bounding box center [959, 458] width 23 height 23
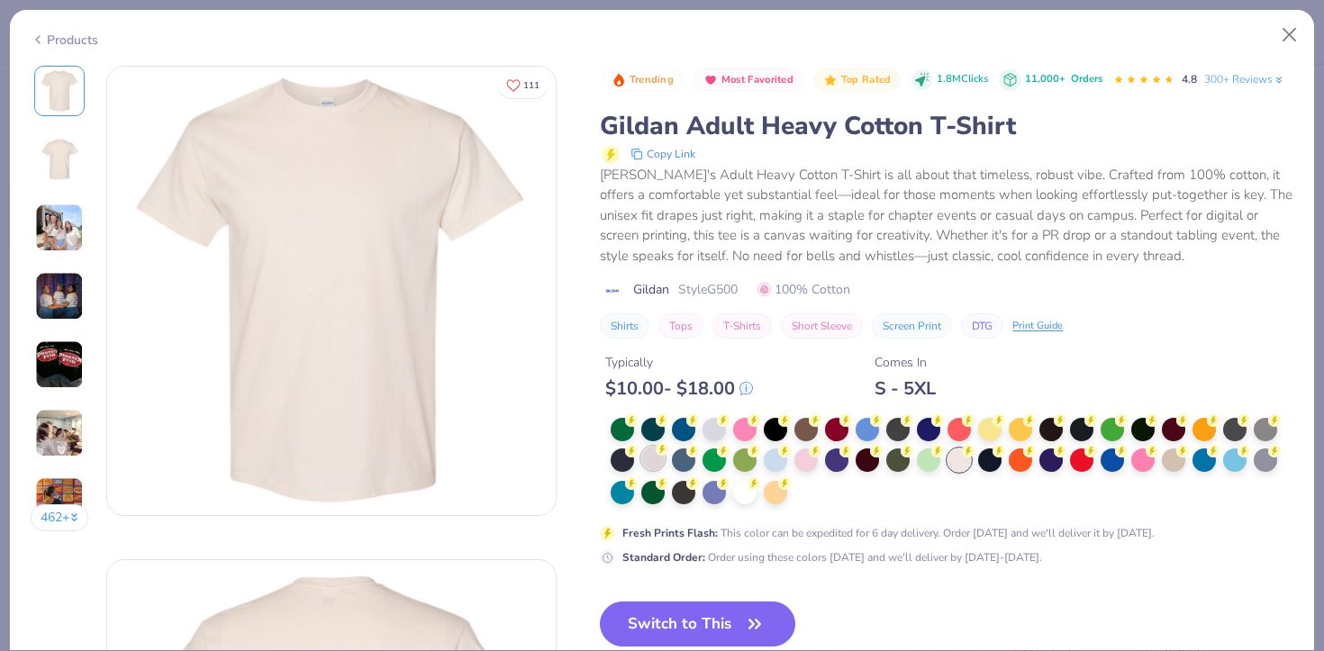
click at [645, 454] on div at bounding box center [652, 458] width 23 height 23
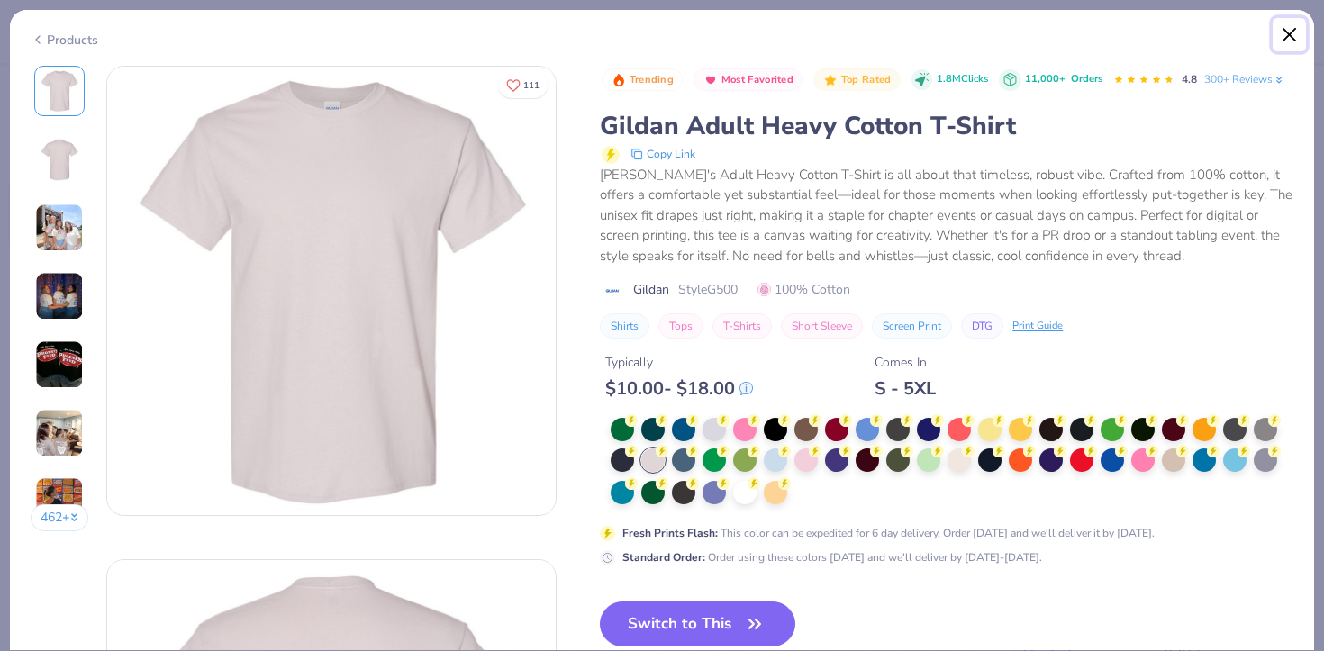
click at [1292, 41] on button "Close" at bounding box center [1290, 35] width 34 height 34
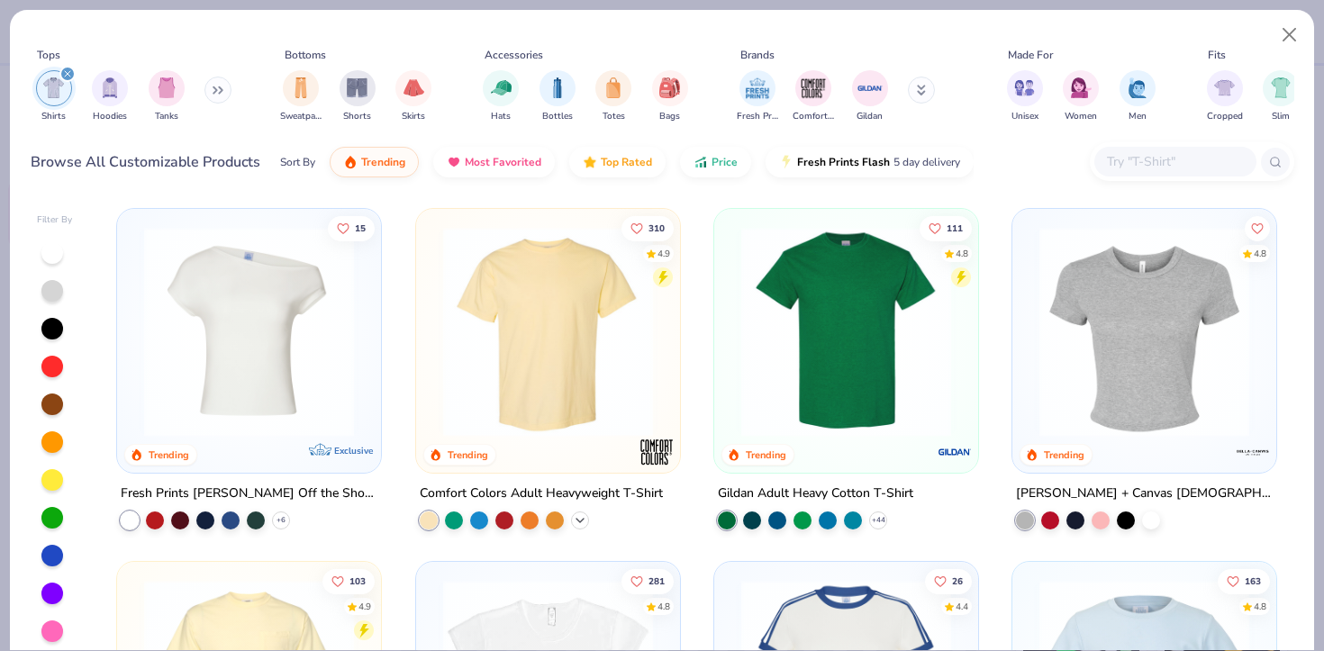
click at [578, 517] on icon at bounding box center [580, 521] width 14 height 14
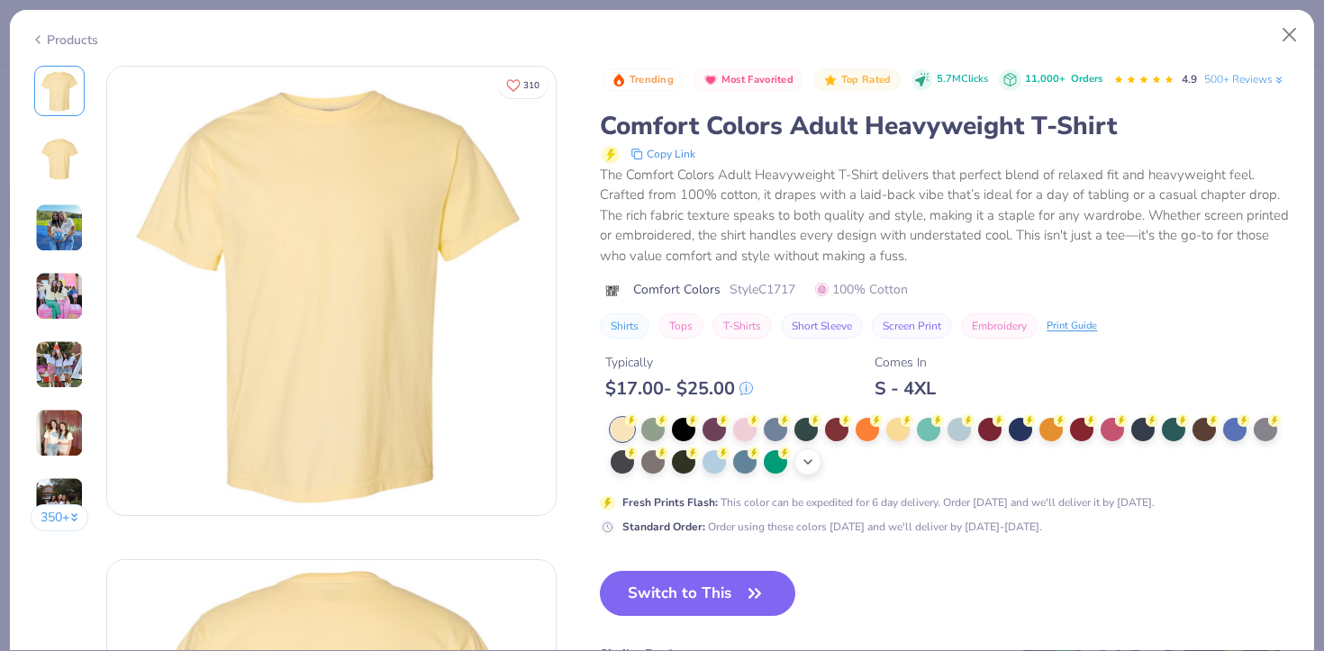
click at [806, 466] on icon at bounding box center [808, 462] width 14 height 14
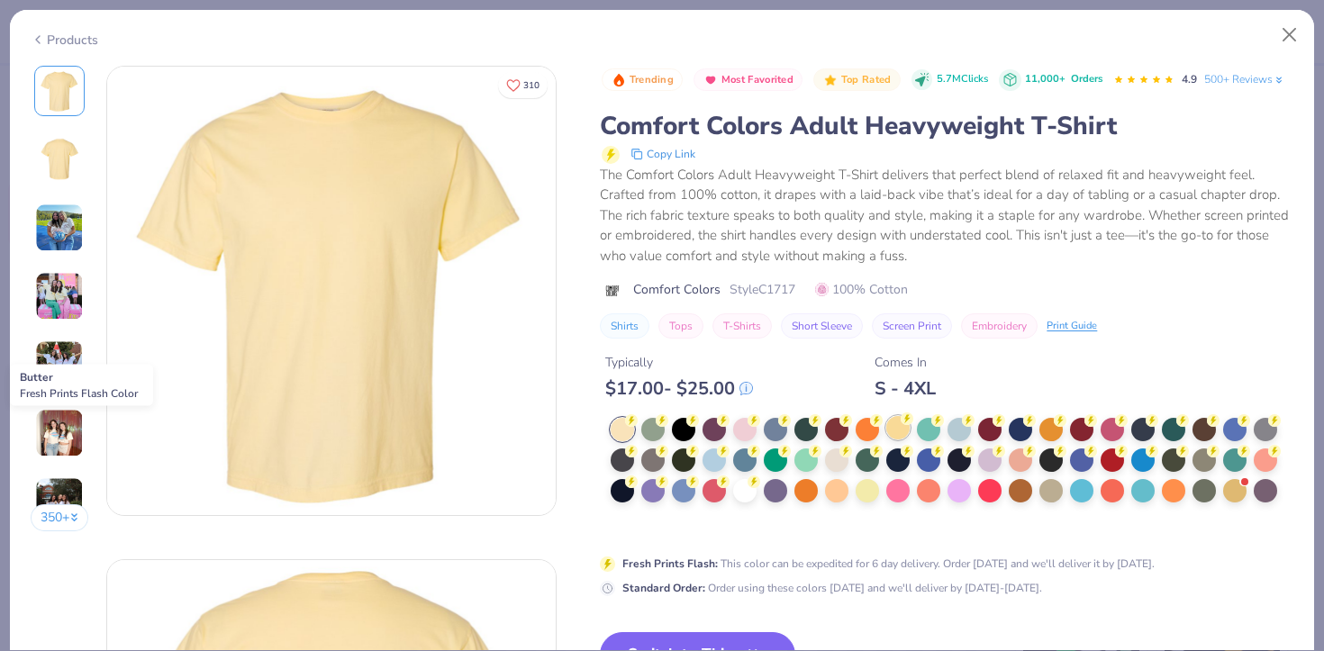
click at [903, 430] on div at bounding box center [898, 427] width 23 height 23
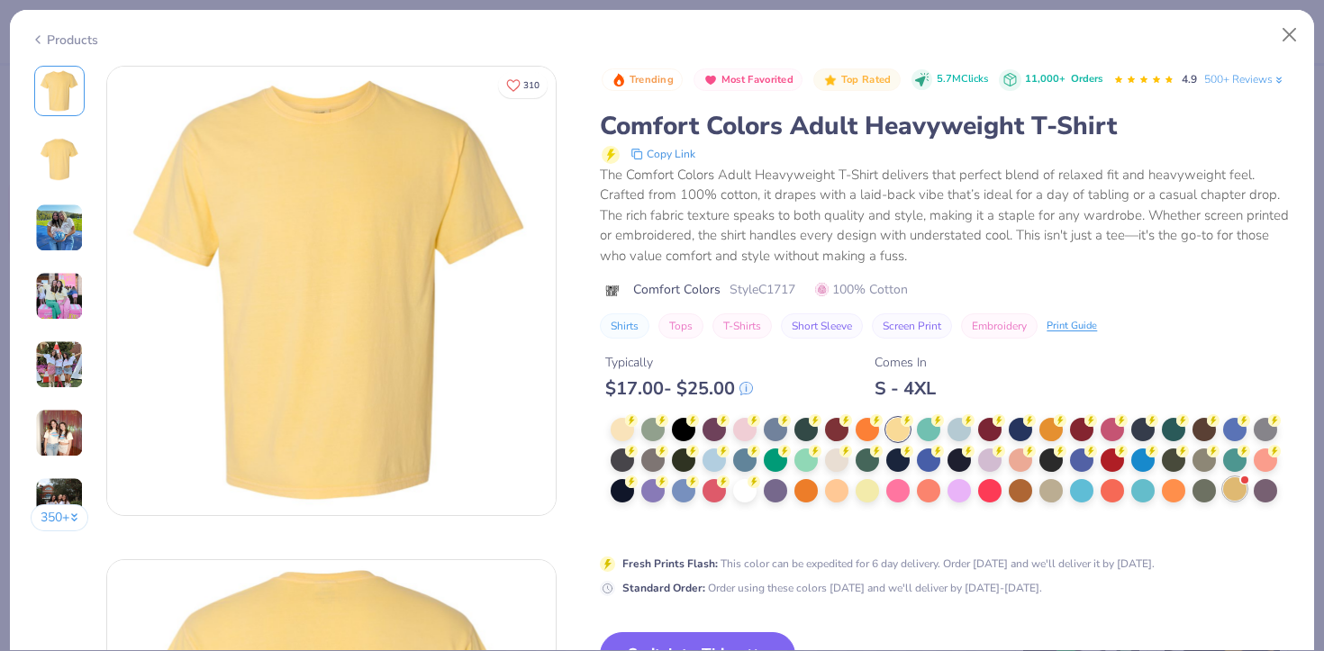
click at [1242, 481] on div at bounding box center [1245, 480] width 7 height 7
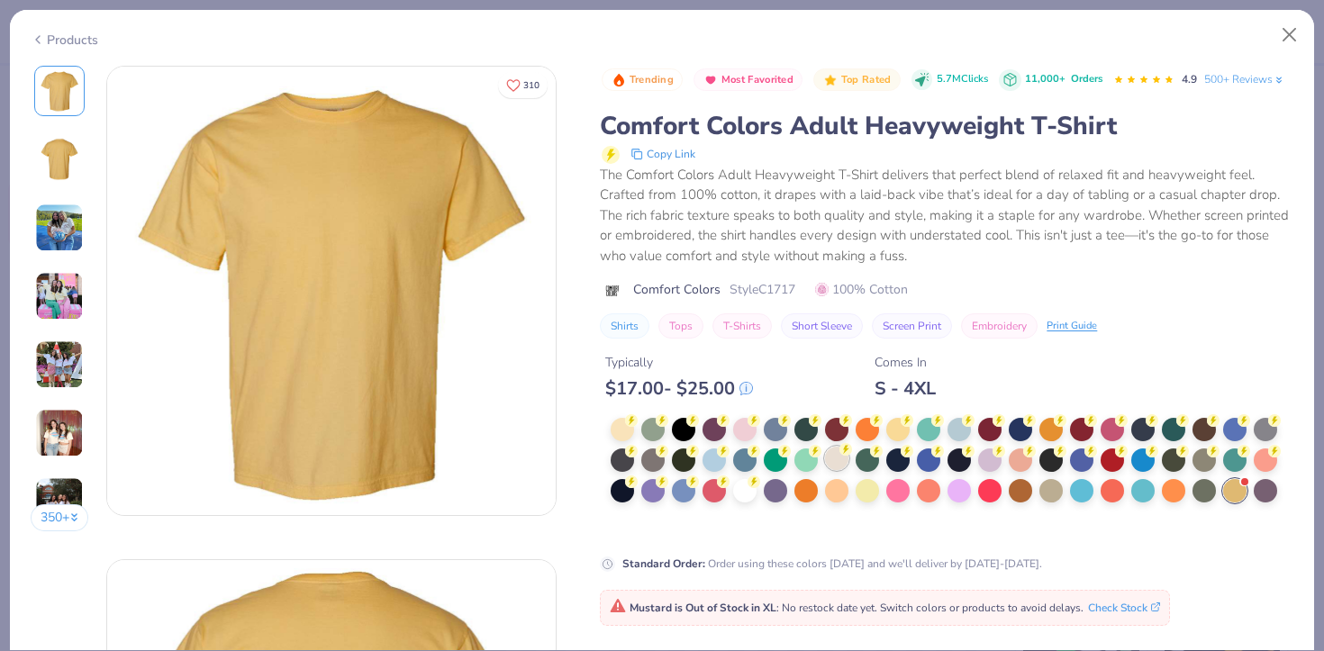
click at [833, 460] on div at bounding box center [836, 458] width 23 height 23
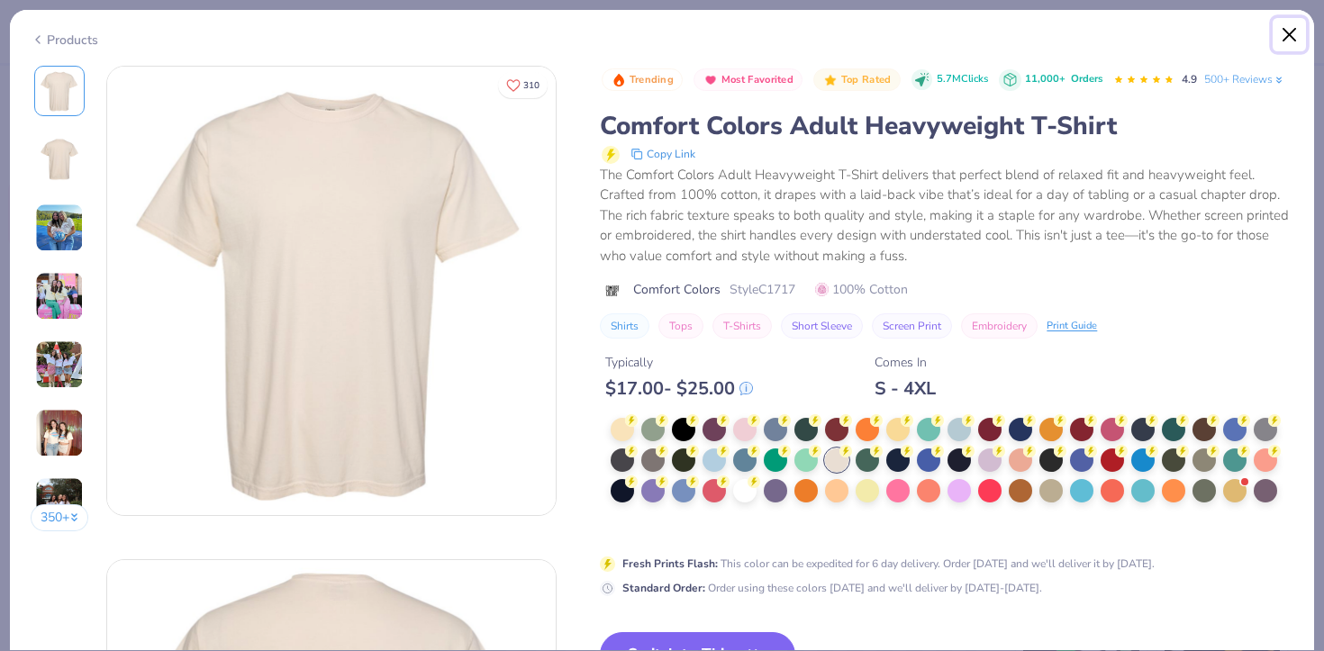
click at [1284, 34] on button "Close" at bounding box center [1290, 35] width 34 height 34
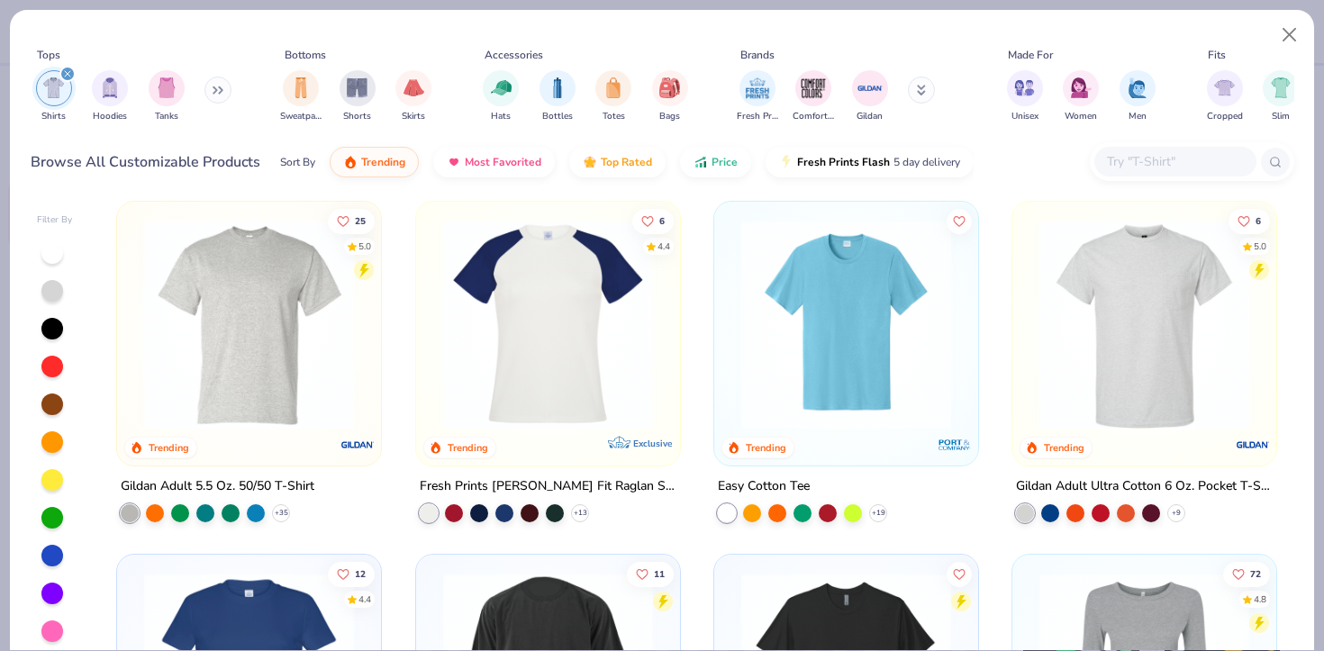
scroll to position [714, 0]
click at [278, 508] on icon at bounding box center [281, 514] width 14 height 14
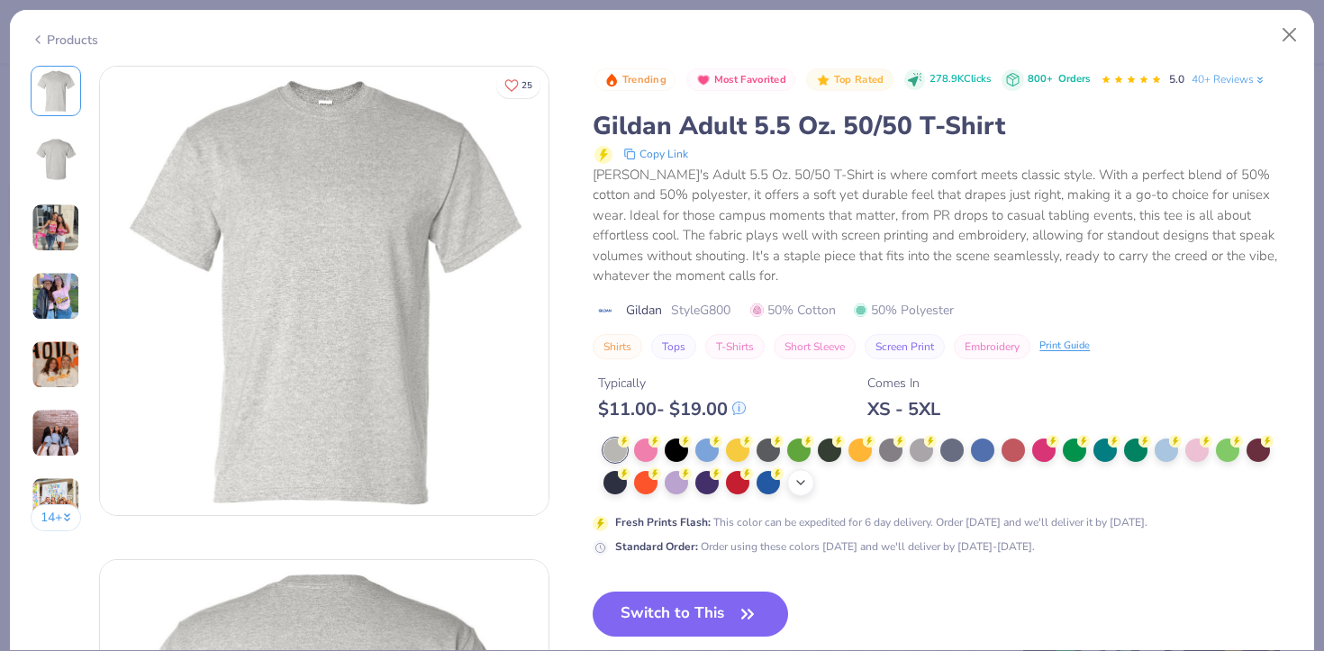
click at [796, 487] on icon at bounding box center [801, 483] width 14 height 14
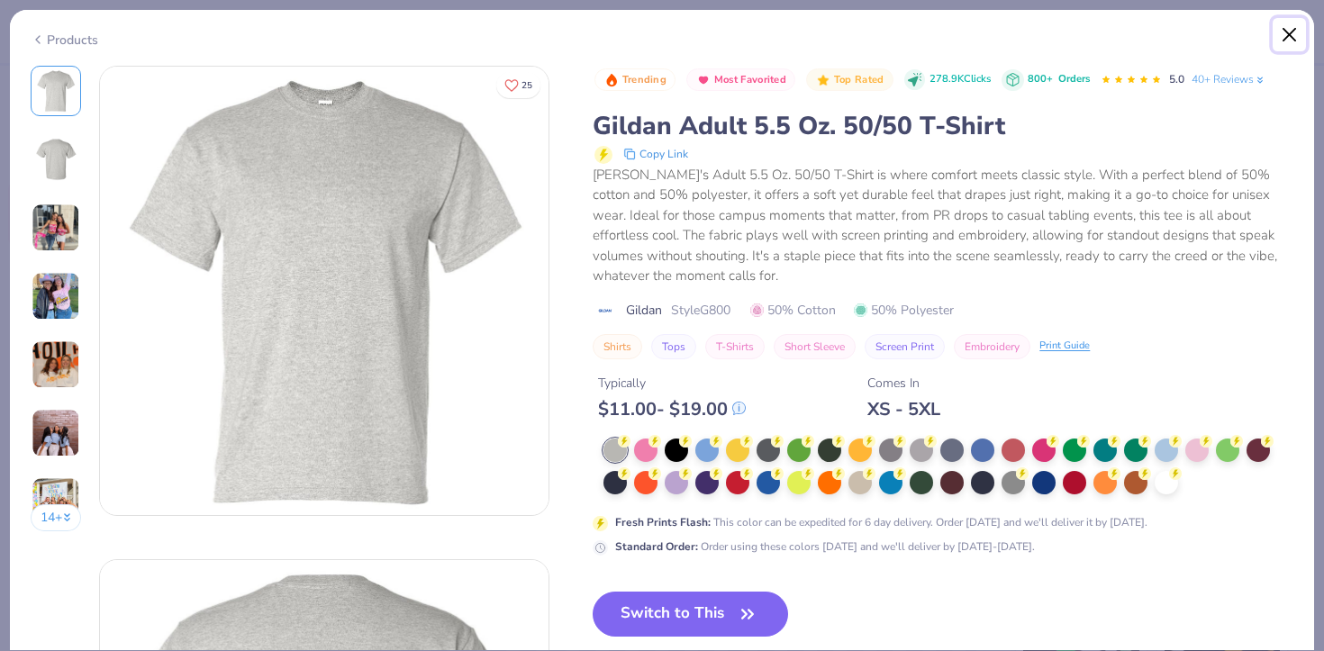
click at [1288, 34] on button "Close" at bounding box center [1290, 35] width 34 height 34
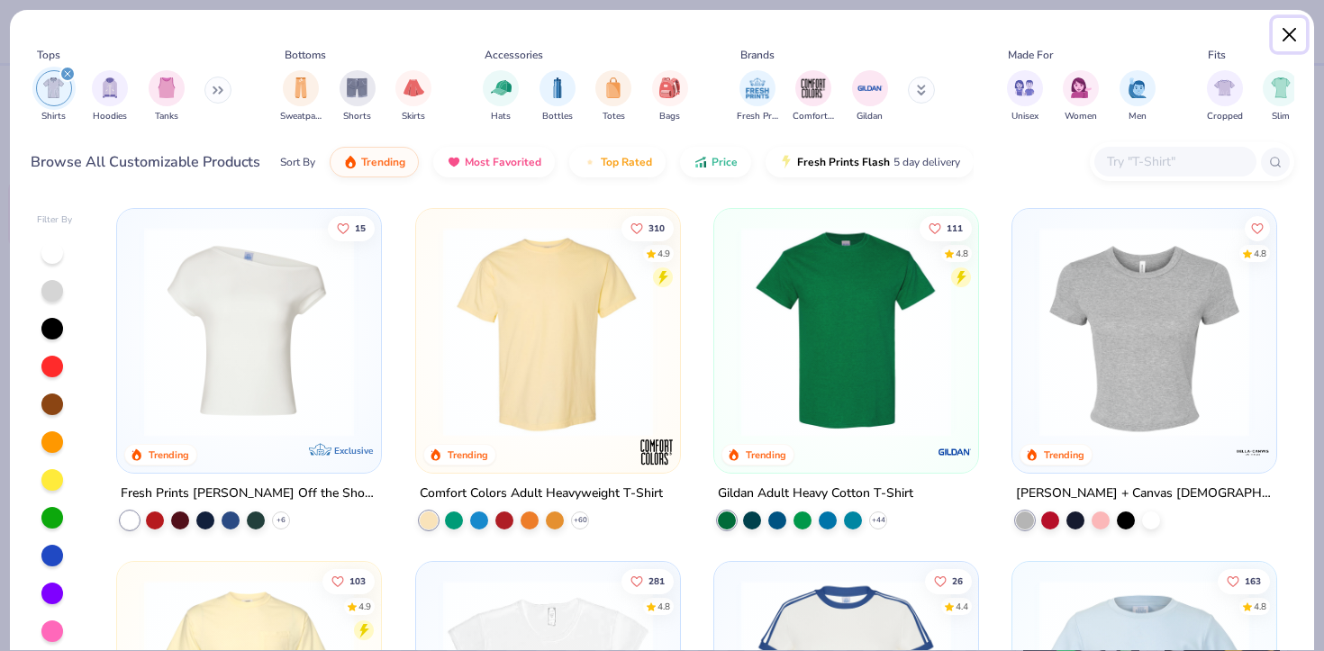
click at [1290, 30] on button "Close" at bounding box center [1290, 35] width 34 height 34
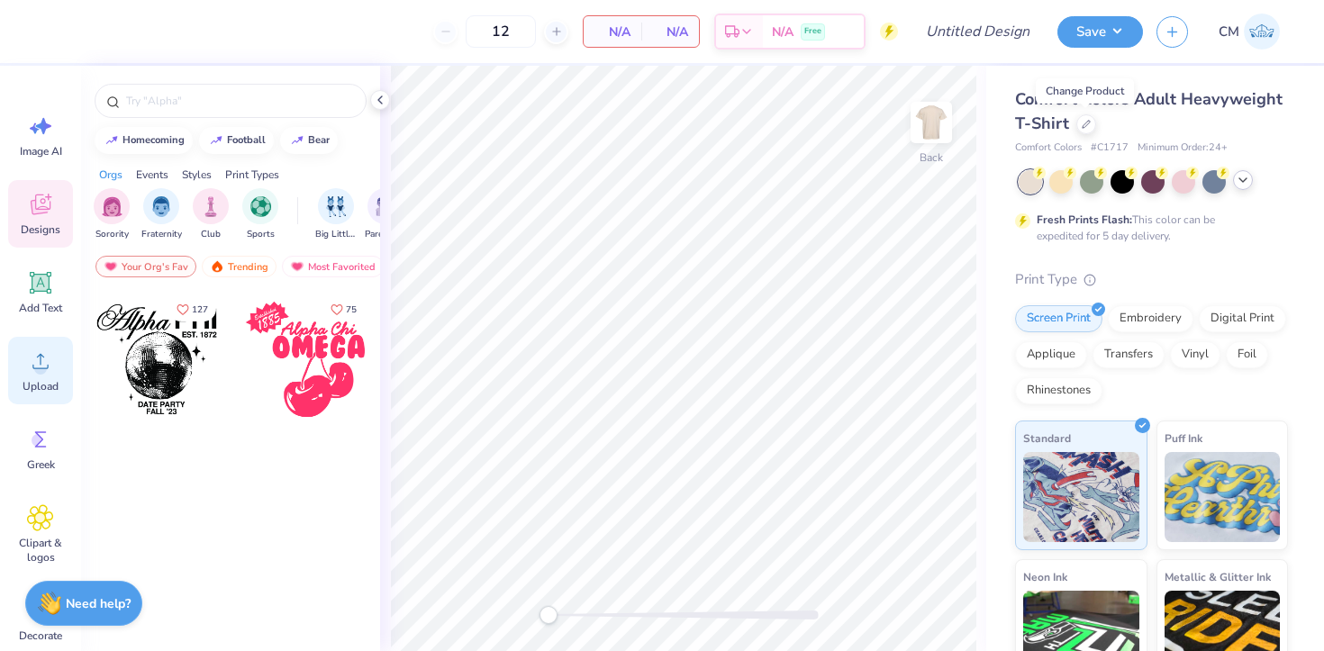
click at [31, 360] on icon at bounding box center [40, 361] width 27 height 27
click at [41, 371] on circle at bounding box center [40, 368] width 13 height 13
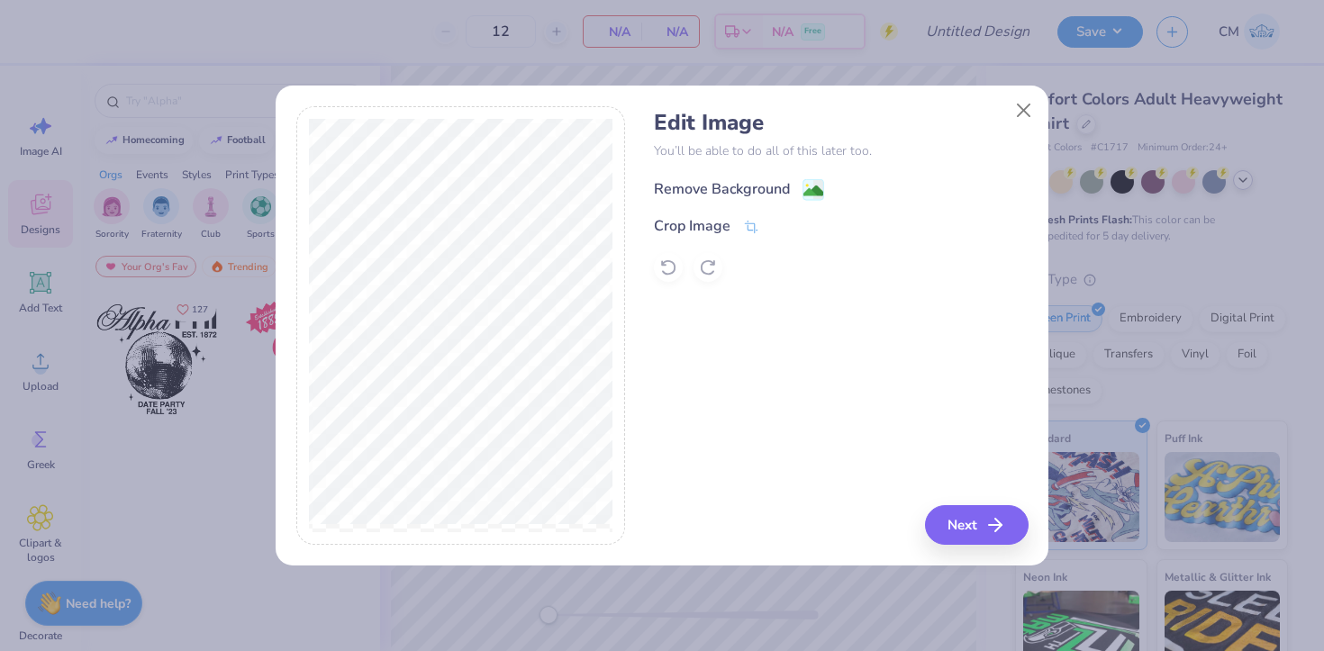
click at [814, 191] on image at bounding box center [814, 191] width 20 height 20
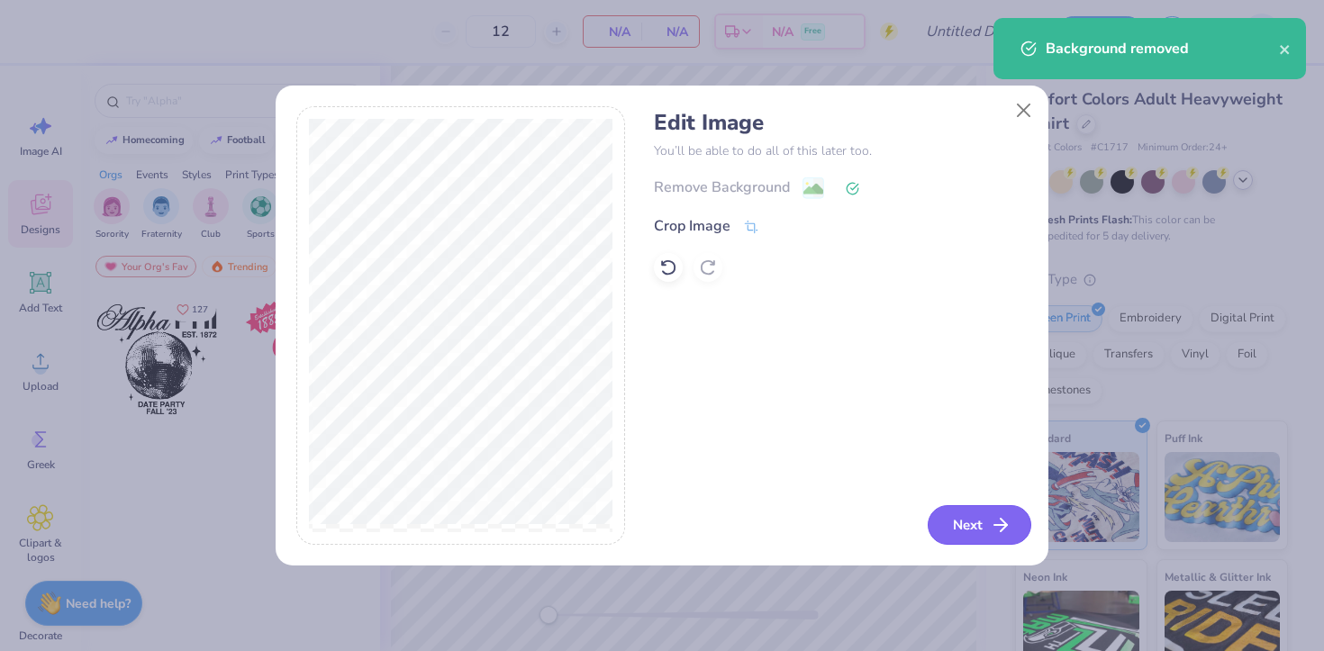
click at [952, 519] on button "Next" at bounding box center [980, 525] width 104 height 40
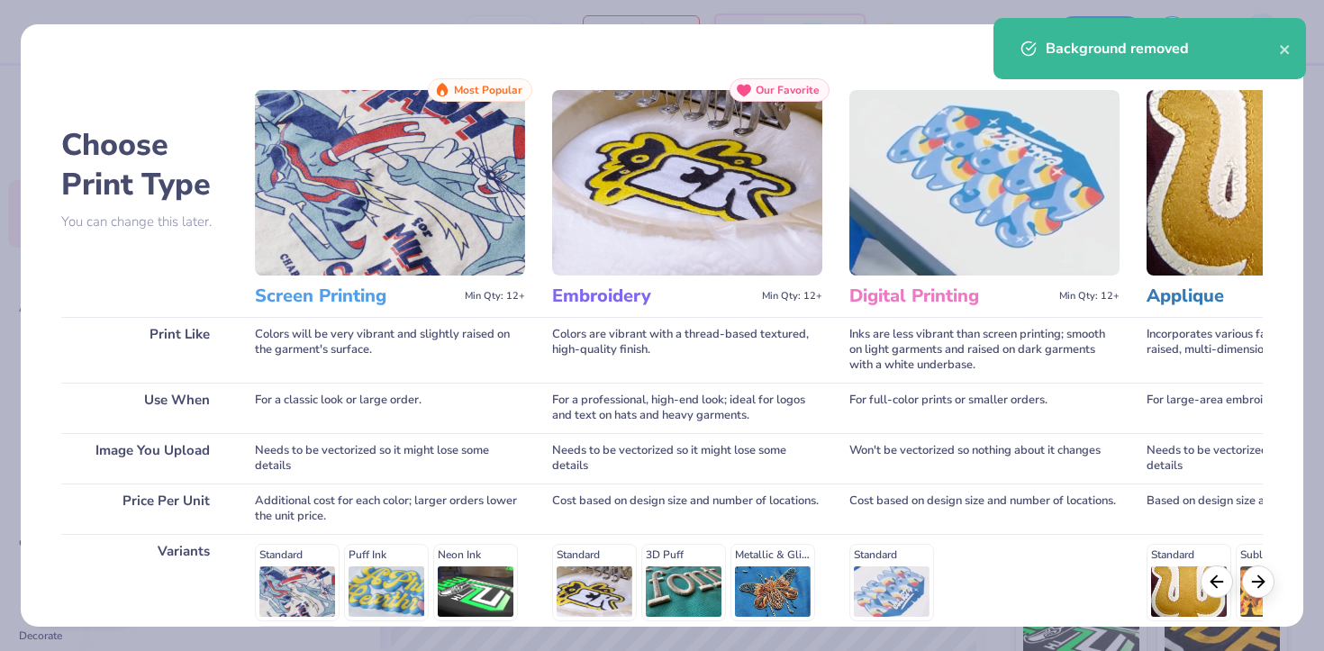
scroll to position [247, 0]
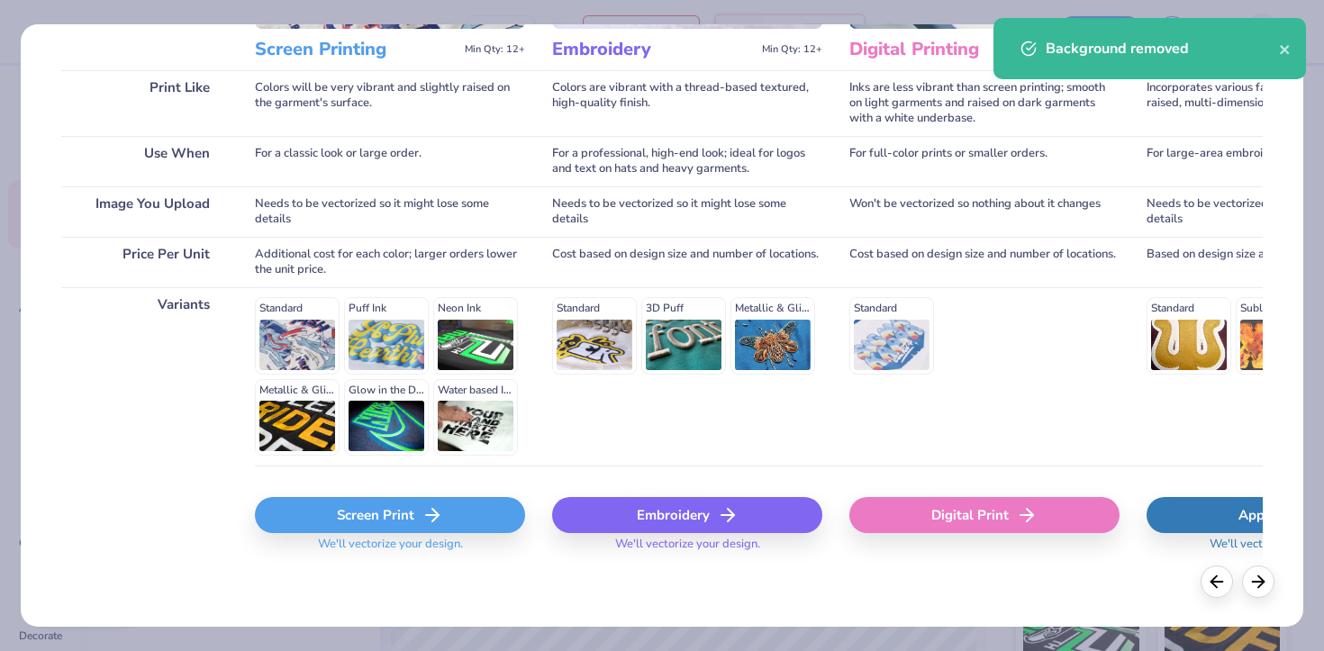
click at [423, 503] on div "Screen Print" at bounding box center [390, 515] width 270 height 36
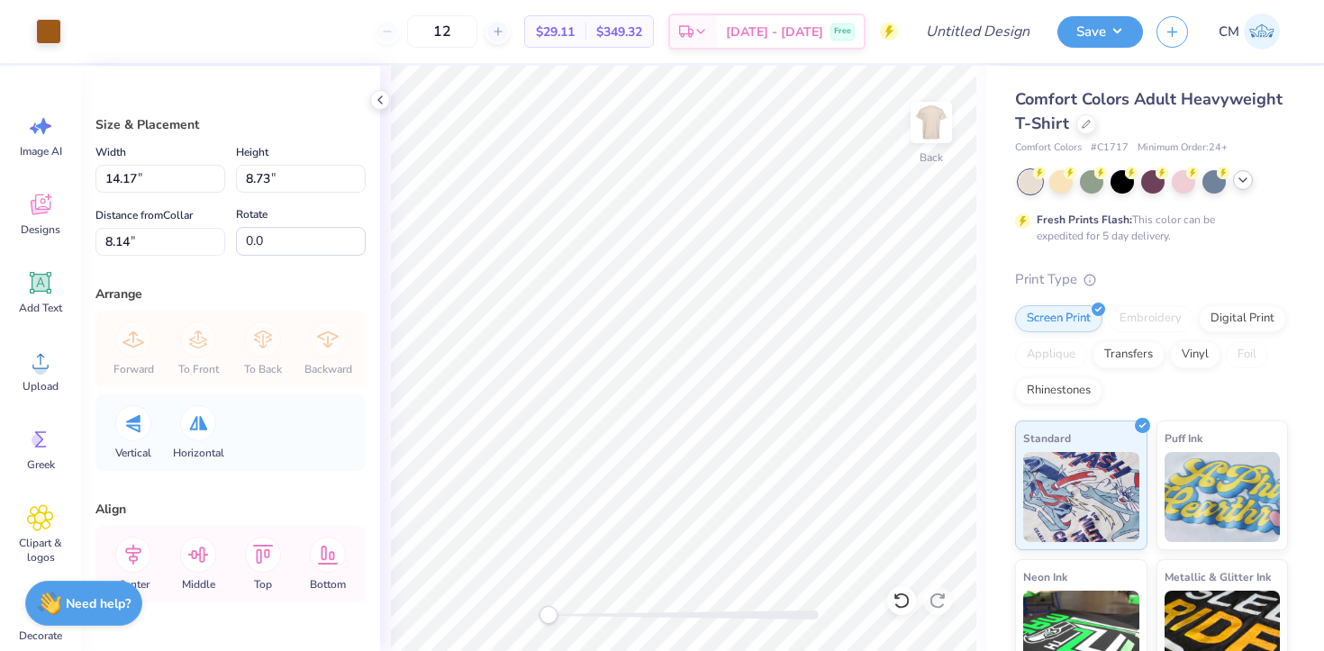
type input "5.20"
type input "3.20"
type input "13.66"
type input "4.09"
type input "2.52"
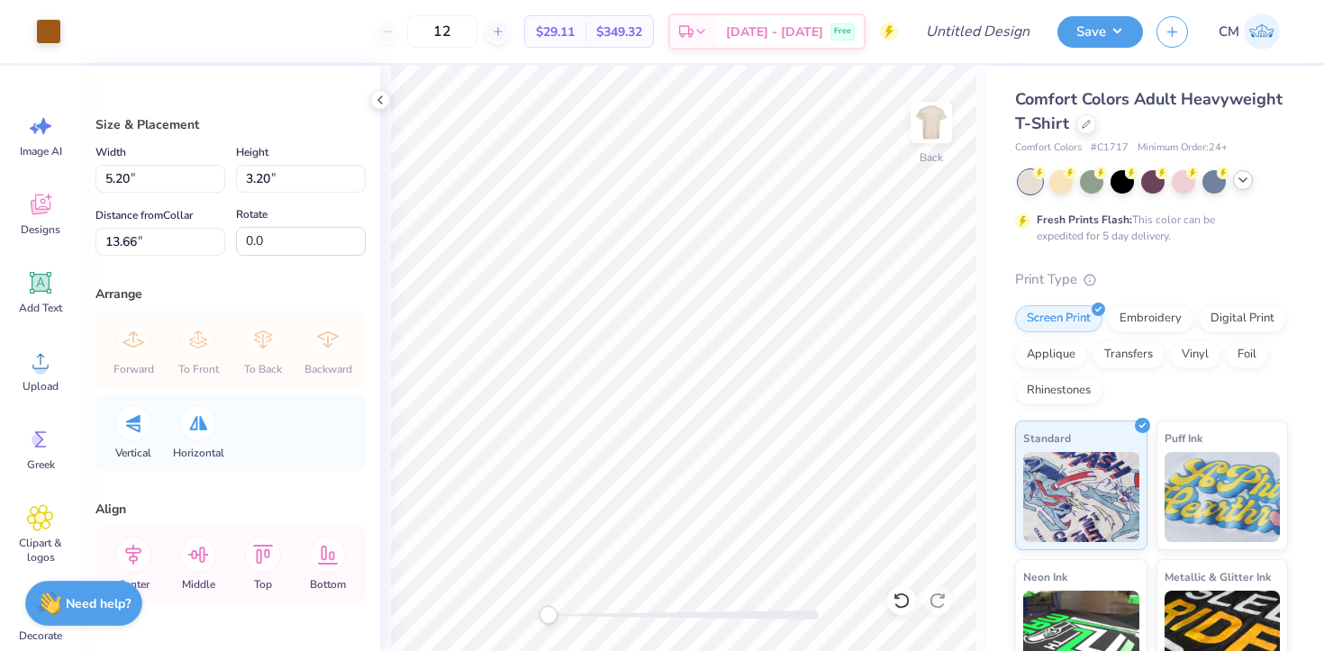
type input "3.41"
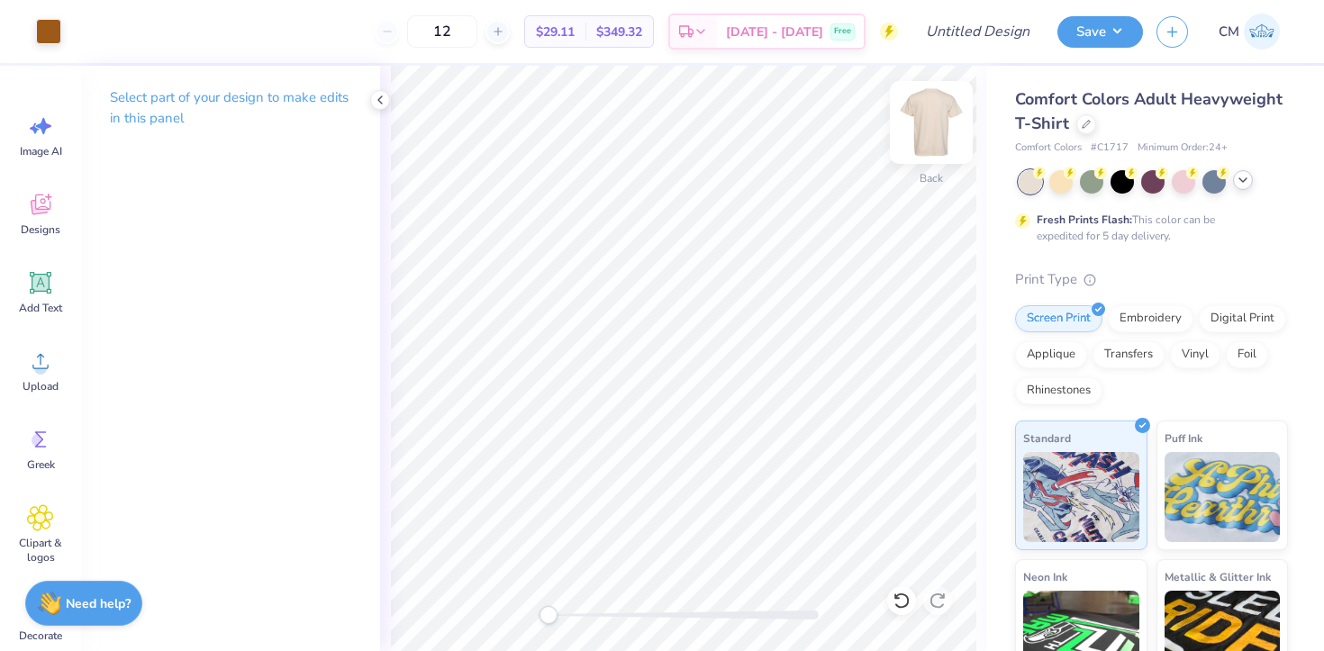
click at [933, 129] on img at bounding box center [932, 122] width 72 height 72
click at [23, 146] on span "Image AI" at bounding box center [41, 151] width 42 height 14
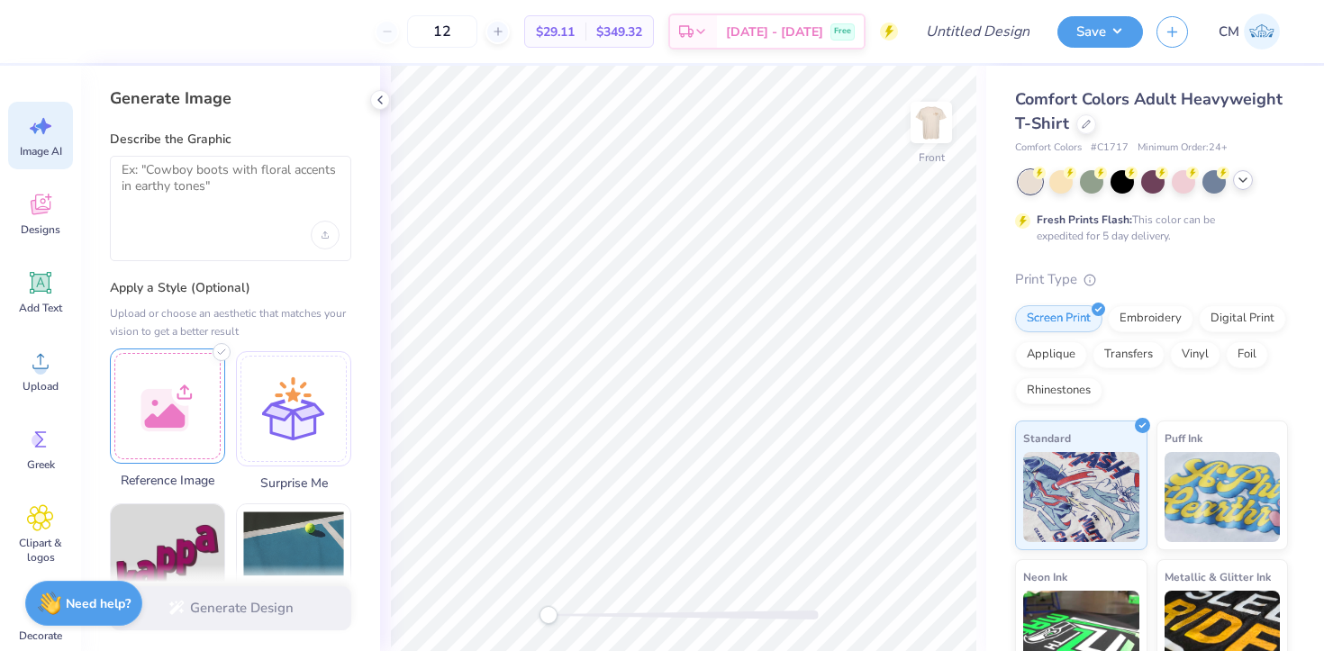
click at [163, 415] on div at bounding box center [167, 406] width 115 height 115
click at [249, 215] on div at bounding box center [230, 208] width 241 height 105
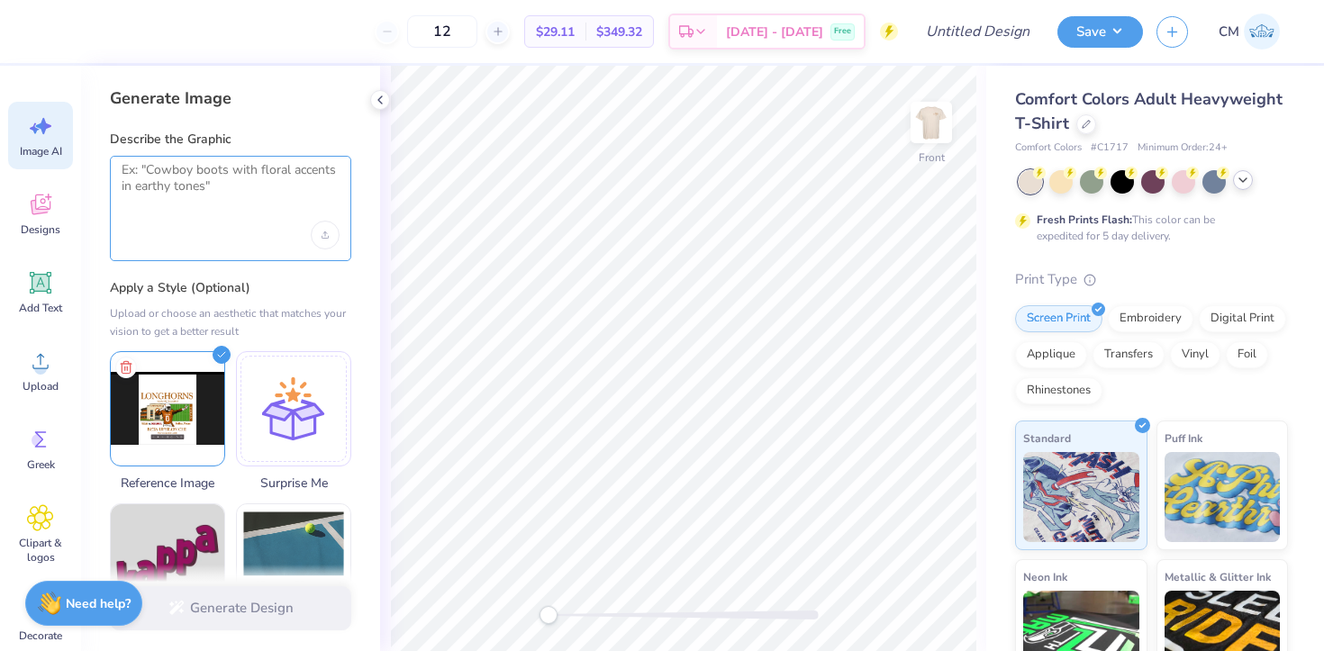
click at [211, 168] on textarea at bounding box center [231, 184] width 218 height 45
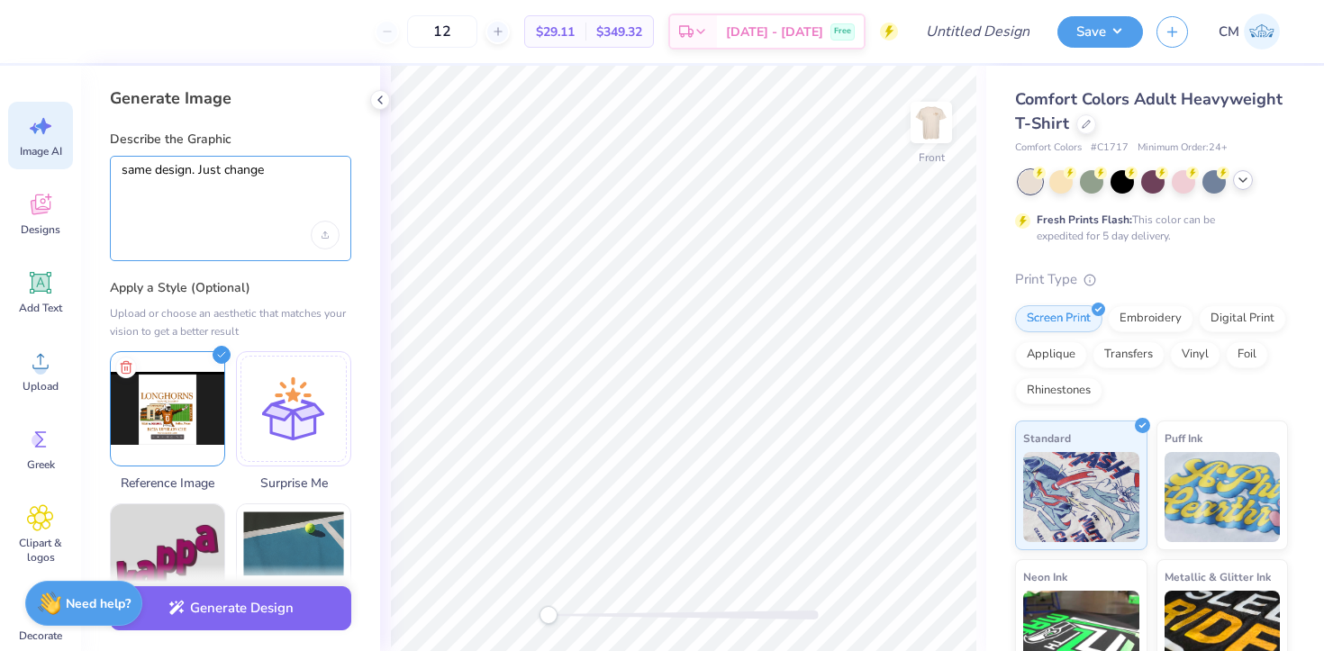
paste textarea "change "OU" to "OK". Change the longhorn on the helmet to a generic longhorn he…"
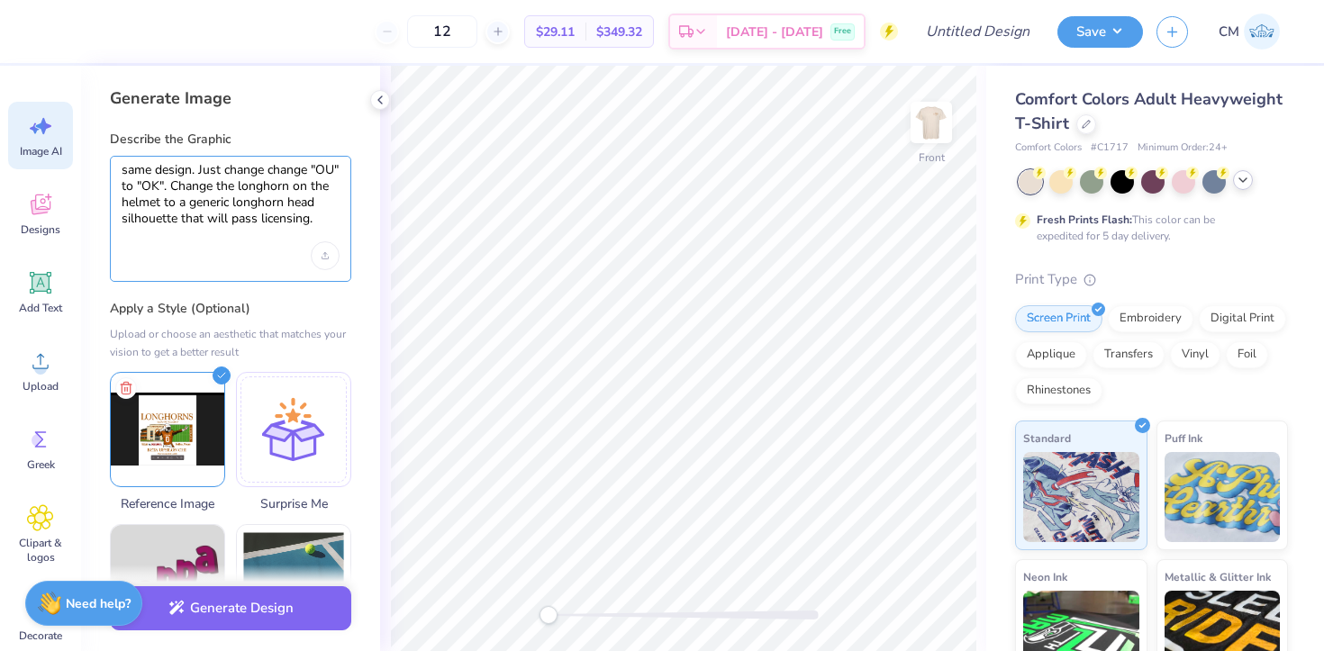
drag, startPoint x: 327, startPoint y: 174, endPoint x: 271, endPoint y: 172, distance: 55.9
click at [271, 172] on textarea "same design. Just change change "OU" to "OK". Change the longhorn on the helmet…" at bounding box center [231, 195] width 218 height 66
drag, startPoint x: 317, startPoint y: 216, endPoint x: 183, endPoint y: 212, distance: 134.3
click at [183, 212] on textarea "same design. Just change "OU" to "OK". Change the longhorn on the helmet to a g…" at bounding box center [231, 195] width 218 height 66
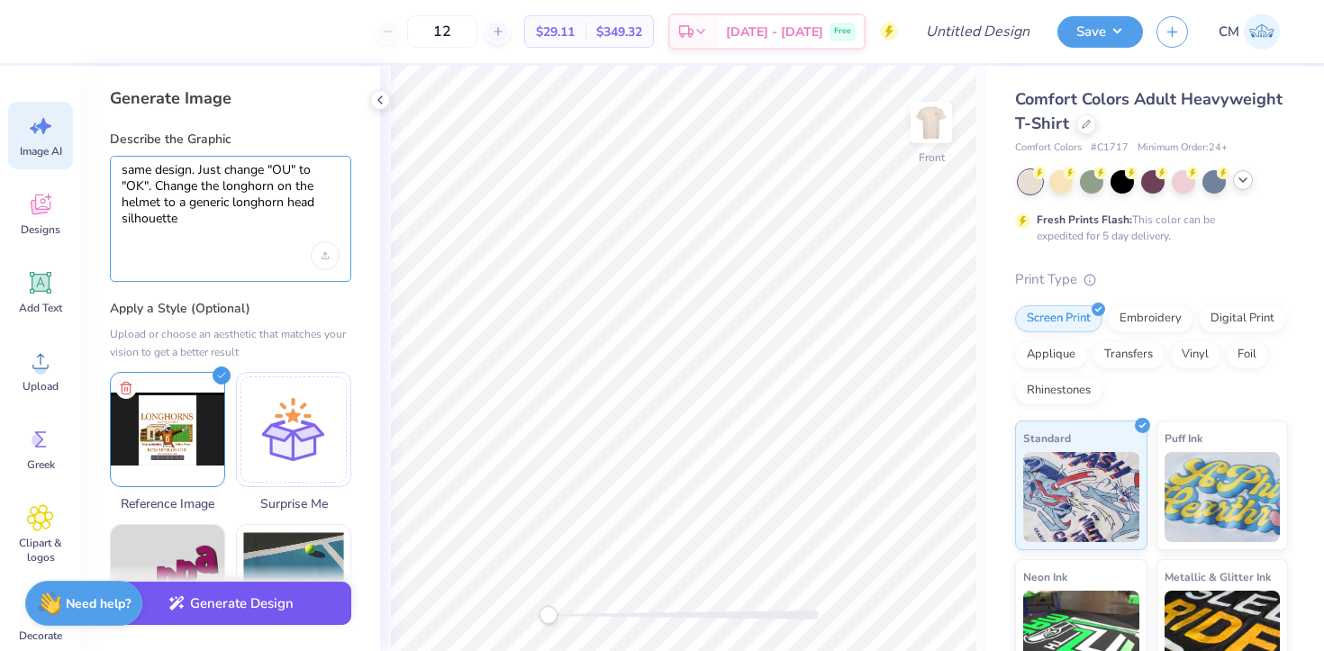
type textarea "same design. Just change "OU" to "OK". Change the longhorn on the helmet to a g…"
click at [223, 607] on button "Generate Design" at bounding box center [230, 604] width 241 height 44
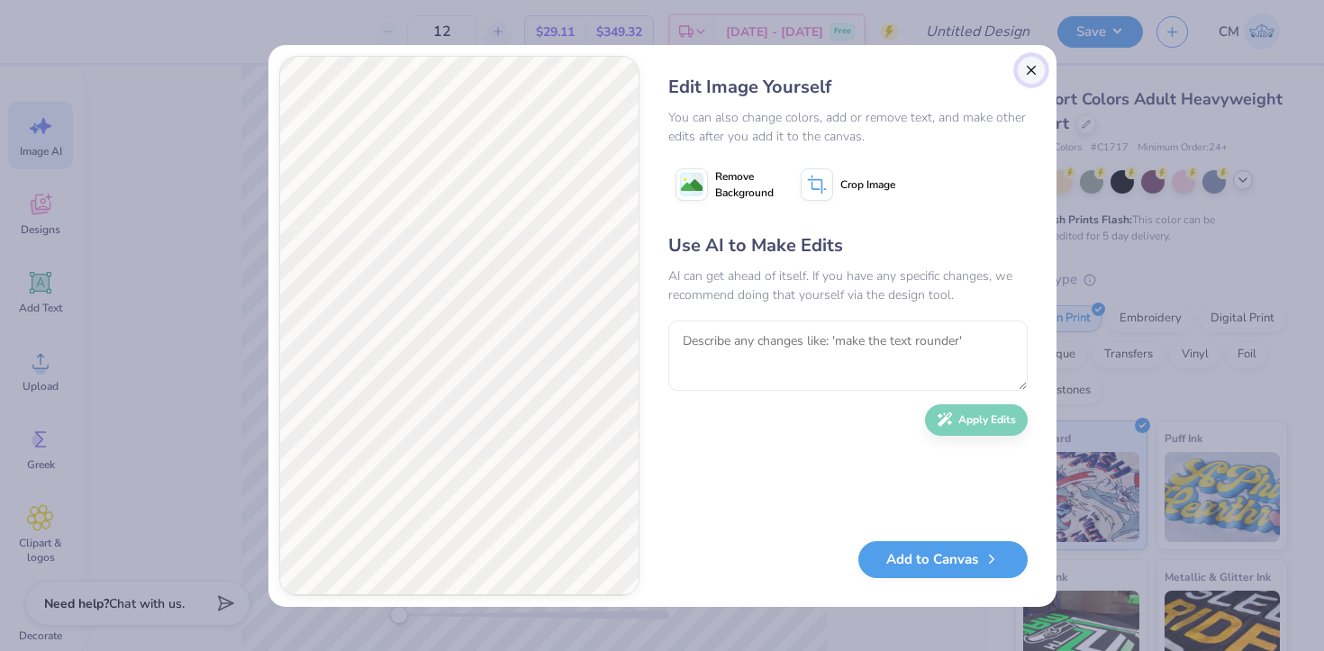
click at [1021, 65] on button "Close" at bounding box center [1031, 70] width 29 height 29
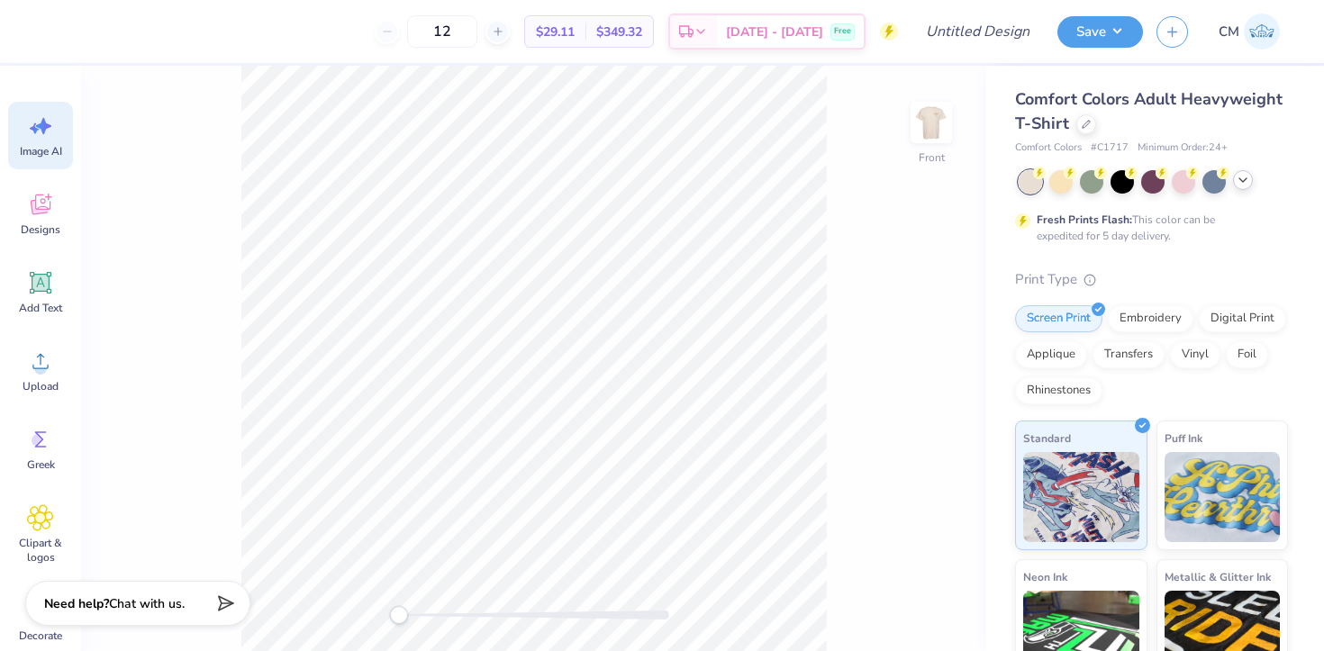
scroll to position [0, 41]
